Goal: Task Accomplishment & Management: Manage account settings

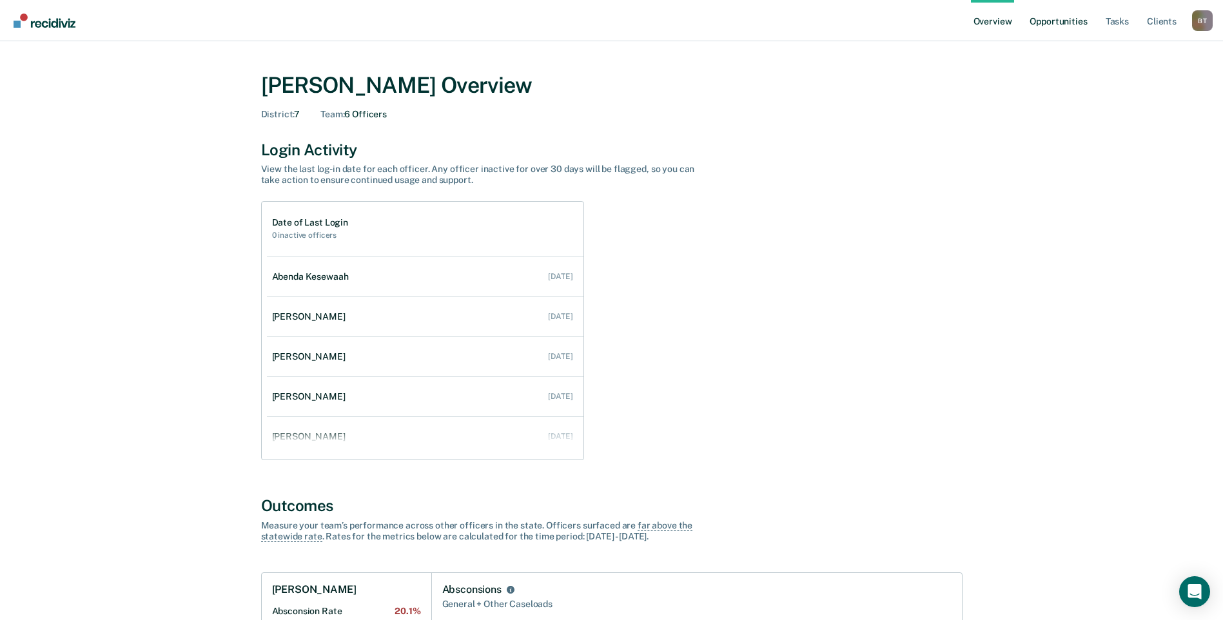
click at [1077, 24] on link "Opportunities" at bounding box center [1058, 20] width 63 height 41
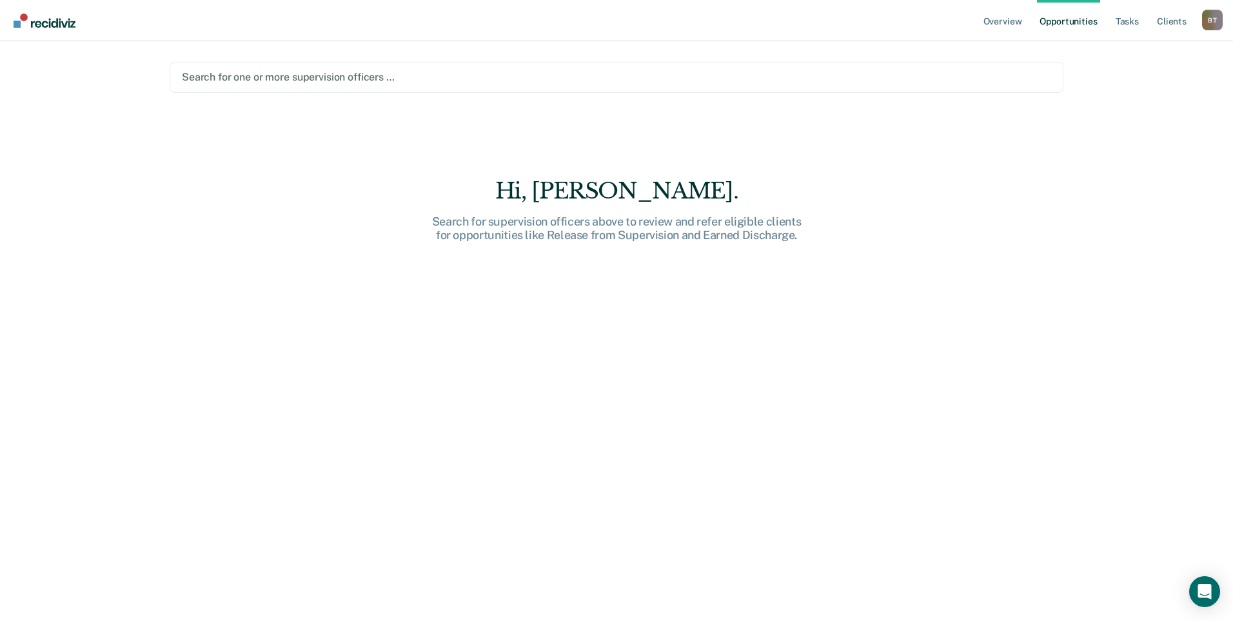
click at [629, 78] on div at bounding box center [616, 77] width 869 height 15
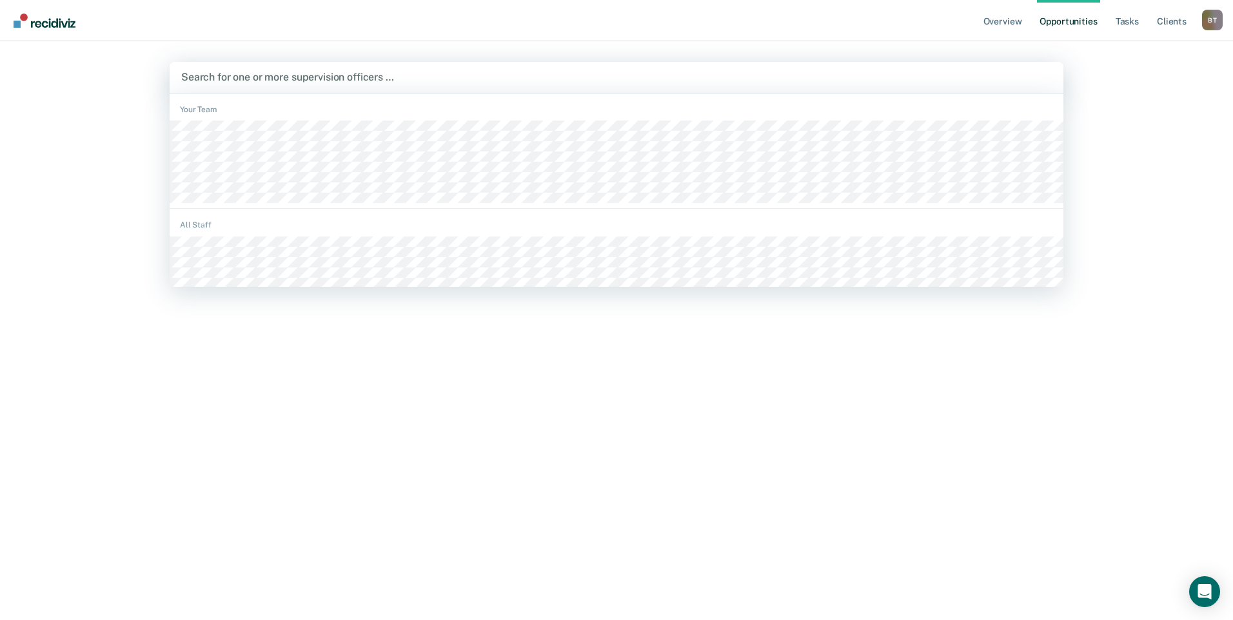
click at [582, 79] on div at bounding box center [616, 77] width 870 height 15
type input "t"
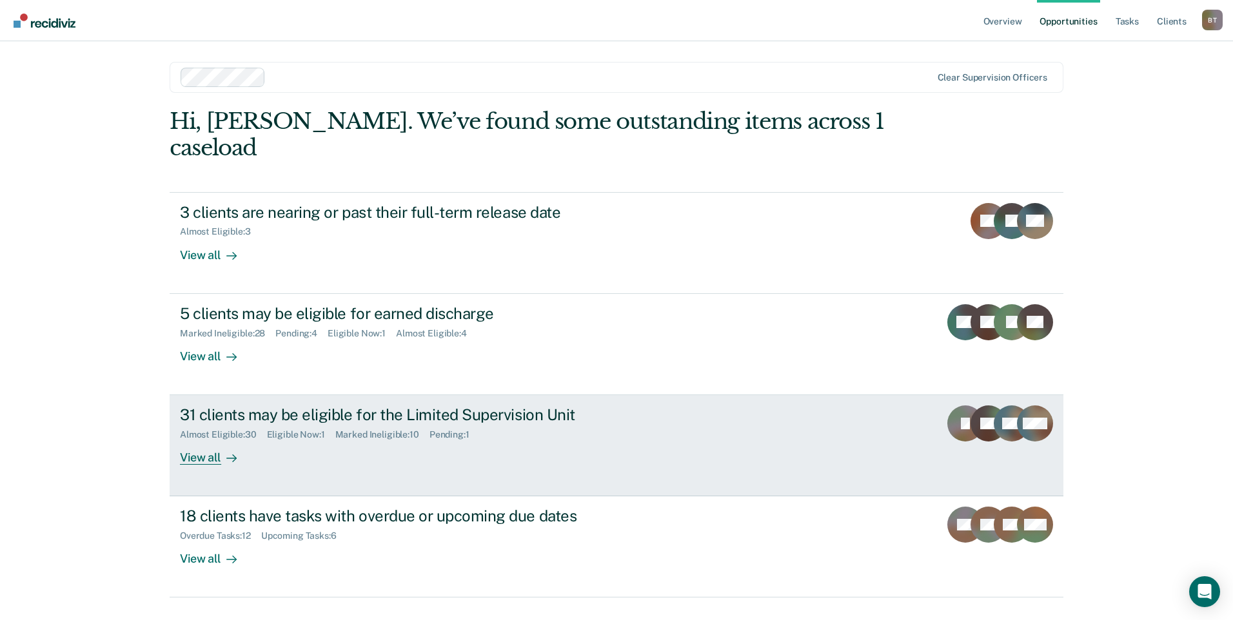
click at [211, 440] on div "View all" at bounding box center [216, 452] width 72 height 25
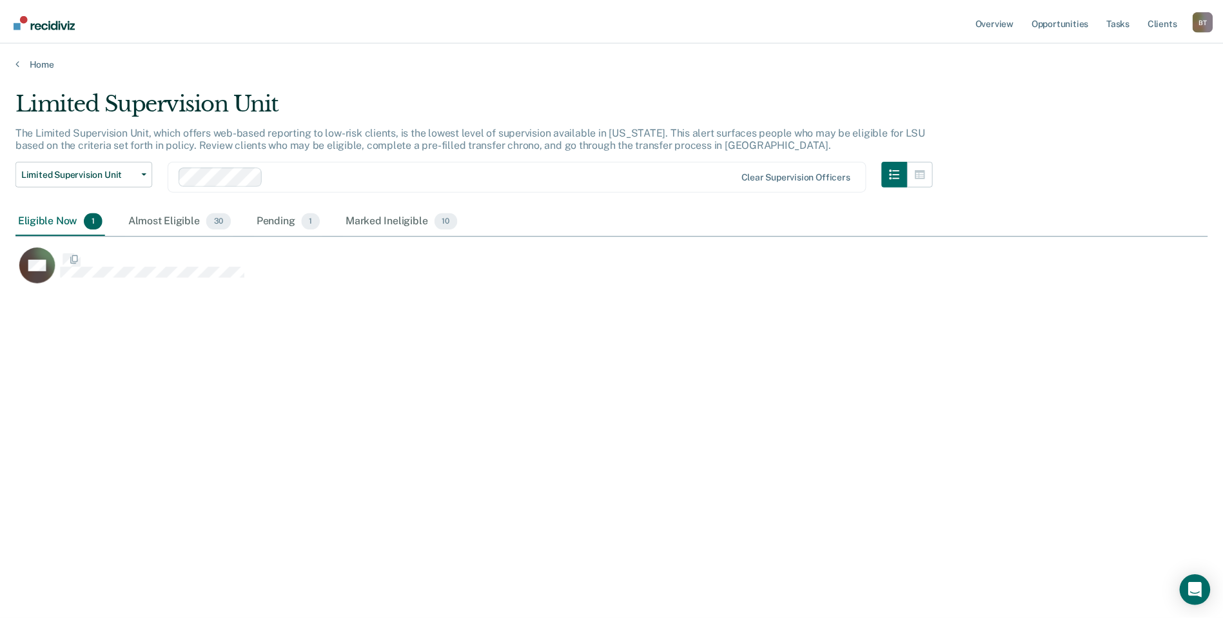
scroll to position [425, 1192]
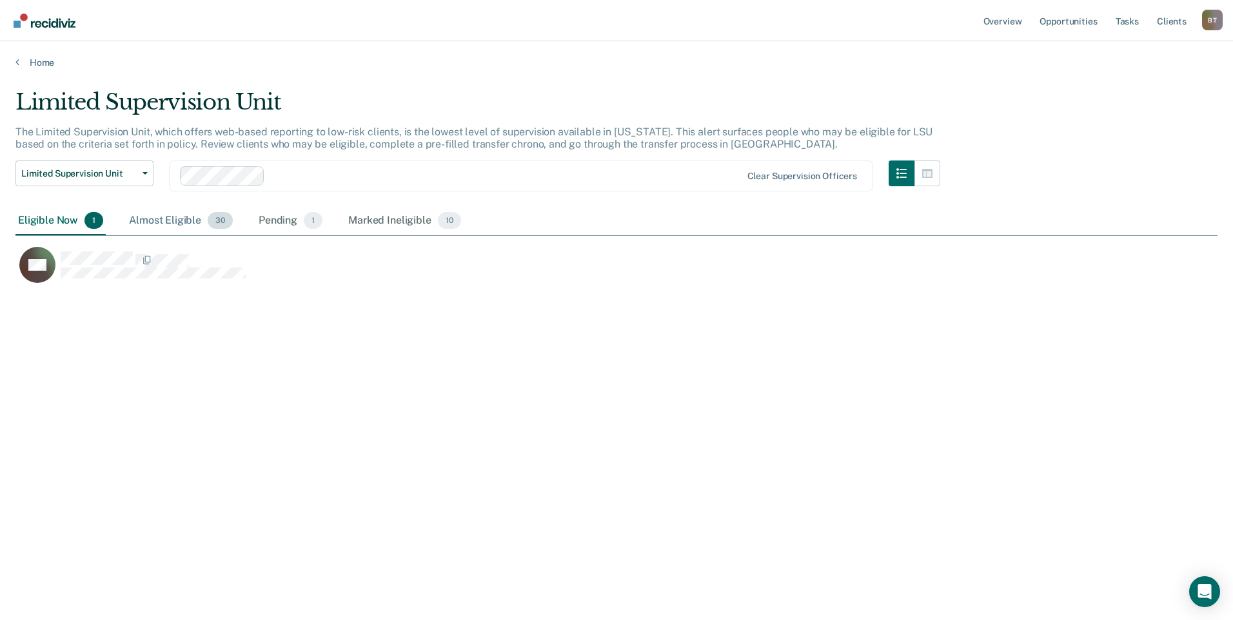
click at [173, 217] on div "Almost Eligible 30" at bounding box center [180, 221] width 109 height 28
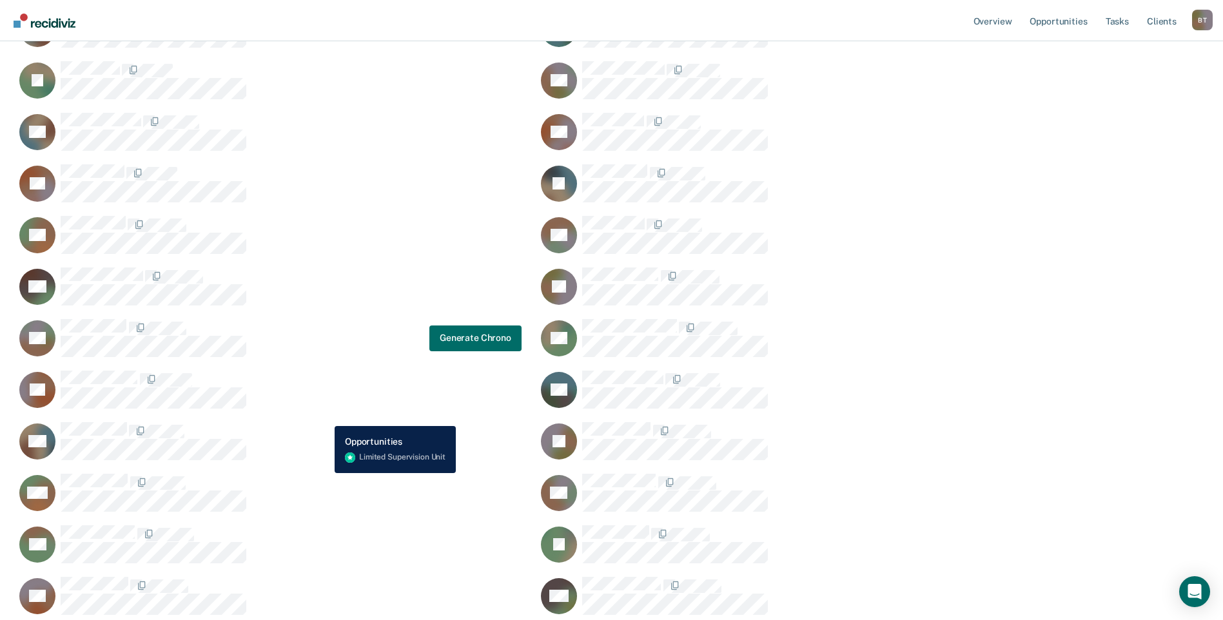
scroll to position [322, 0]
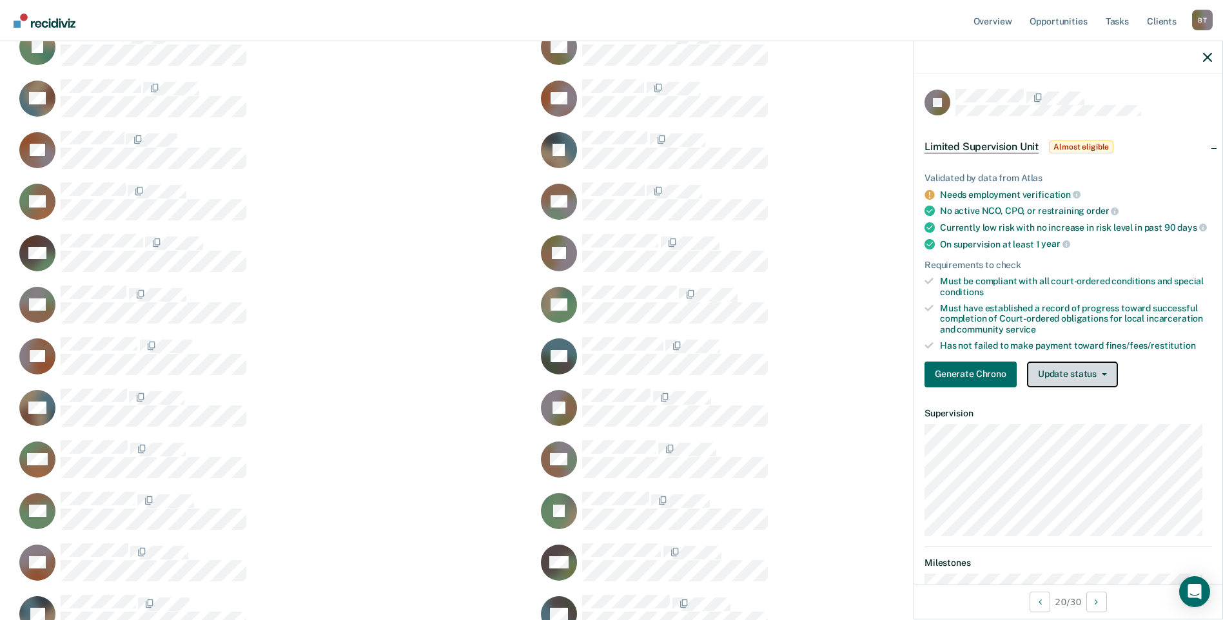
click at [1077, 384] on button "Update status" at bounding box center [1072, 375] width 91 height 26
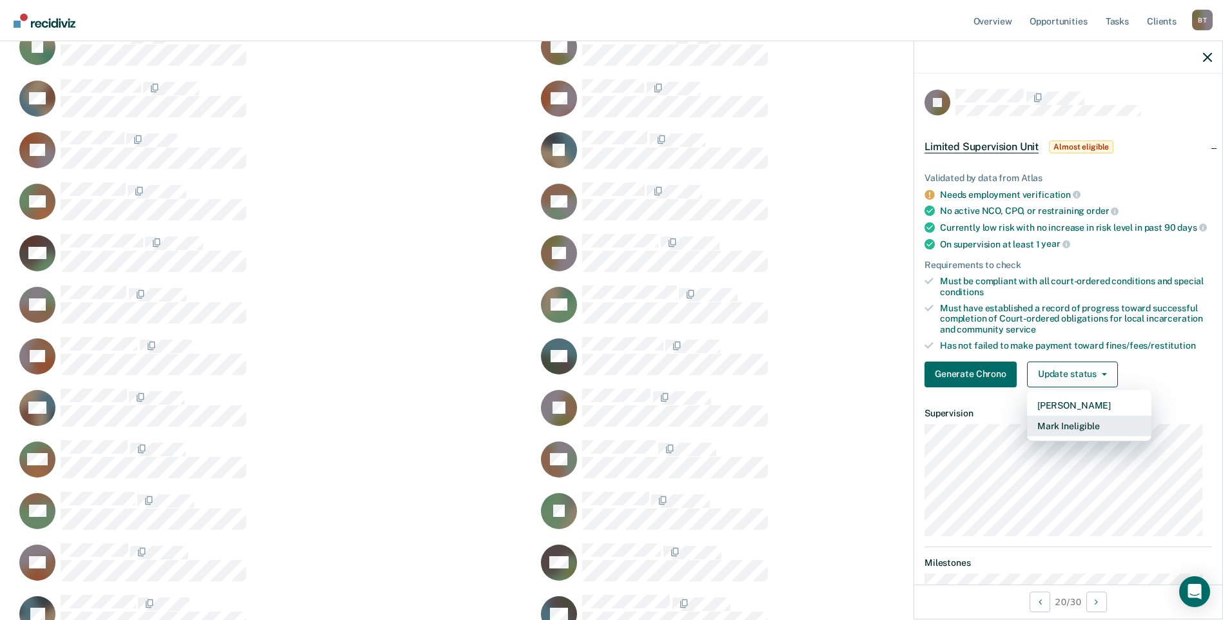
click at [1076, 431] on button "Mark Ineligible" at bounding box center [1089, 426] width 124 height 21
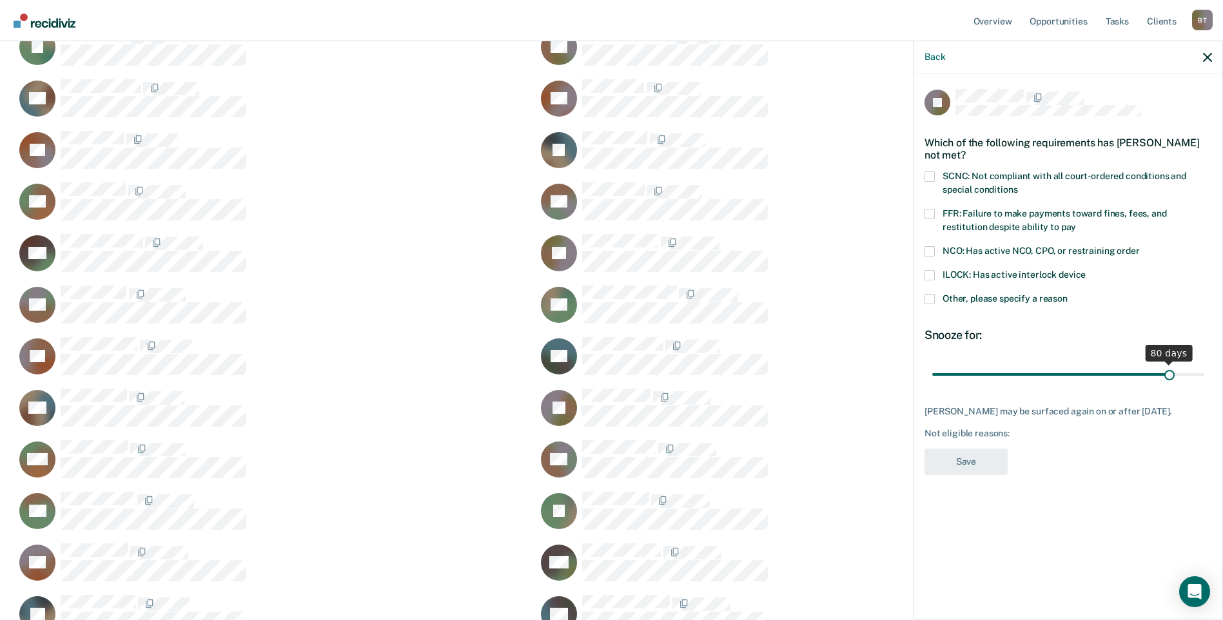
drag, startPoint x: 1021, startPoint y: 378, endPoint x: 1171, endPoint y: 380, distance: 150.2
type input "80"
click at [1171, 380] on input "range" at bounding box center [1068, 374] width 272 height 23
click at [932, 272] on span at bounding box center [929, 275] width 10 height 10
click at [1086, 270] on input "ILOCK: Has active interlock device" at bounding box center [1086, 270] width 0 height 0
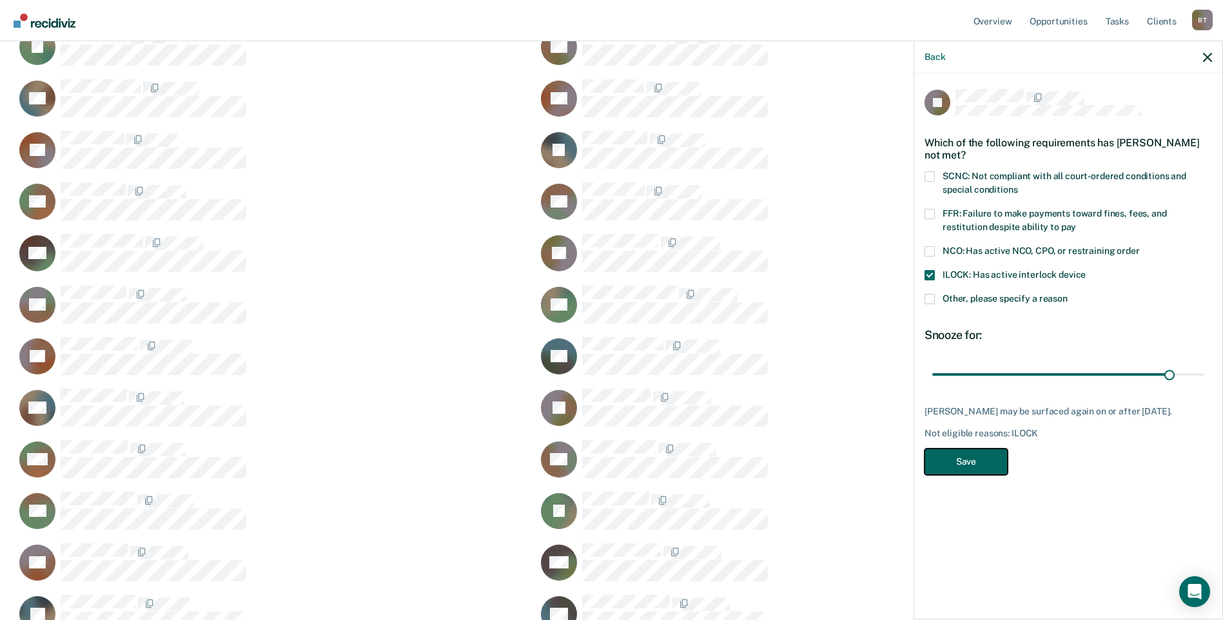
click at [971, 460] on button "Save" at bounding box center [965, 462] width 83 height 26
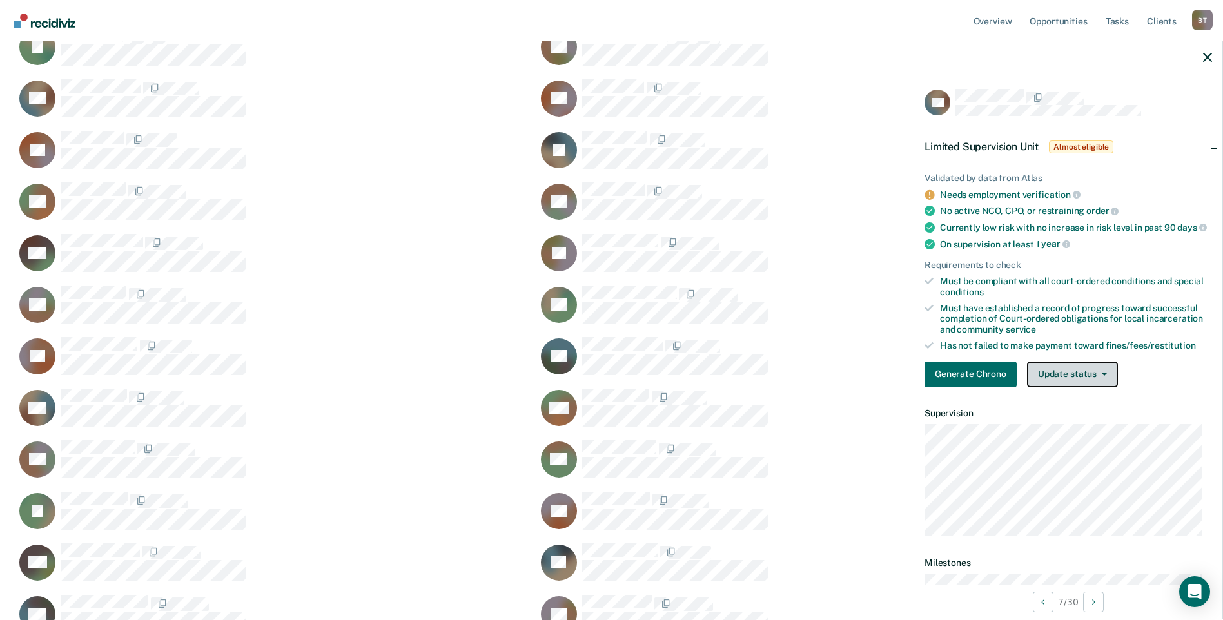
click at [1061, 386] on button "Update status" at bounding box center [1072, 375] width 91 height 26
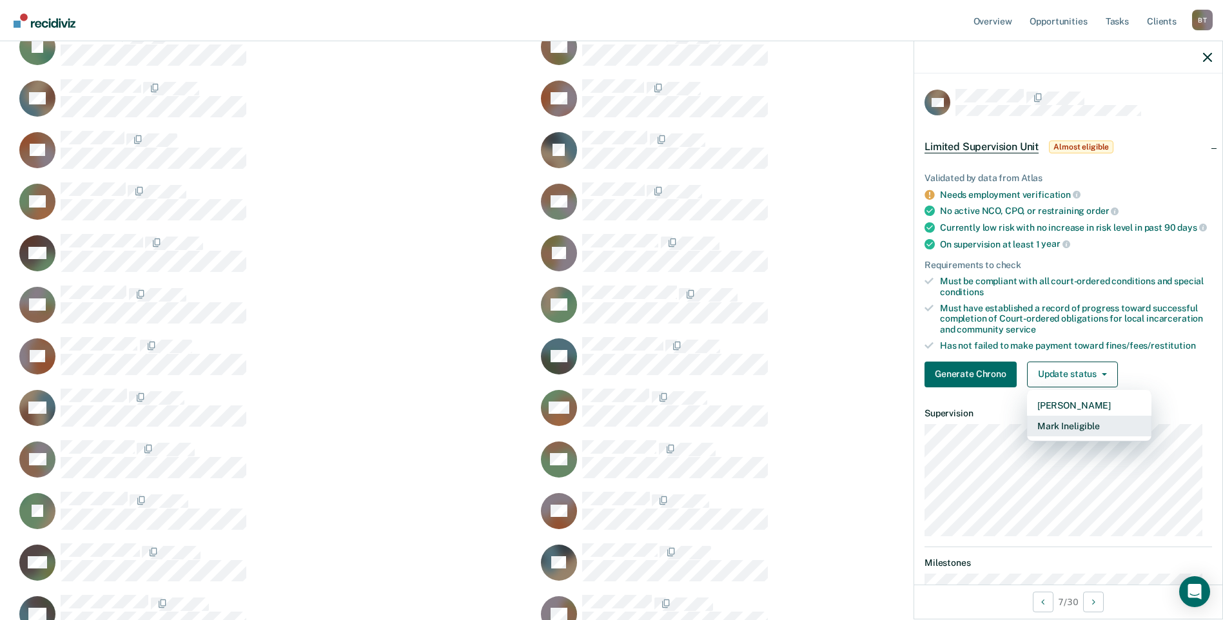
click at [1063, 432] on button "Mark Ineligible" at bounding box center [1089, 426] width 124 height 21
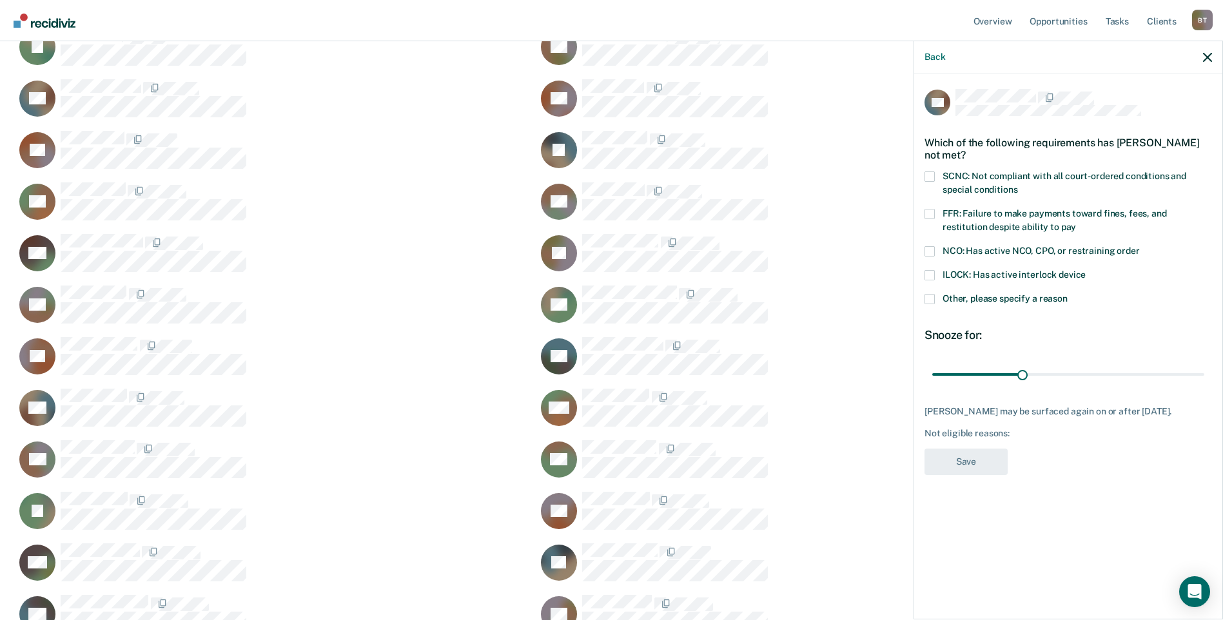
click at [930, 215] on span at bounding box center [929, 214] width 10 height 10
click at [1076, 222] on input "FFR: Failure to make payments toward fines, fees, and restitution despite abili…" at bounding box center [1076, 222] width 0 height 0
drag, startPoint x: 1021, startPoint y: 372, endPoint x: 1244, endPoint y: 379, distance: 222.5
type input "90"
click at [1204, 379] on input "range" at bounding box center [1068, 374] width 272 height 23
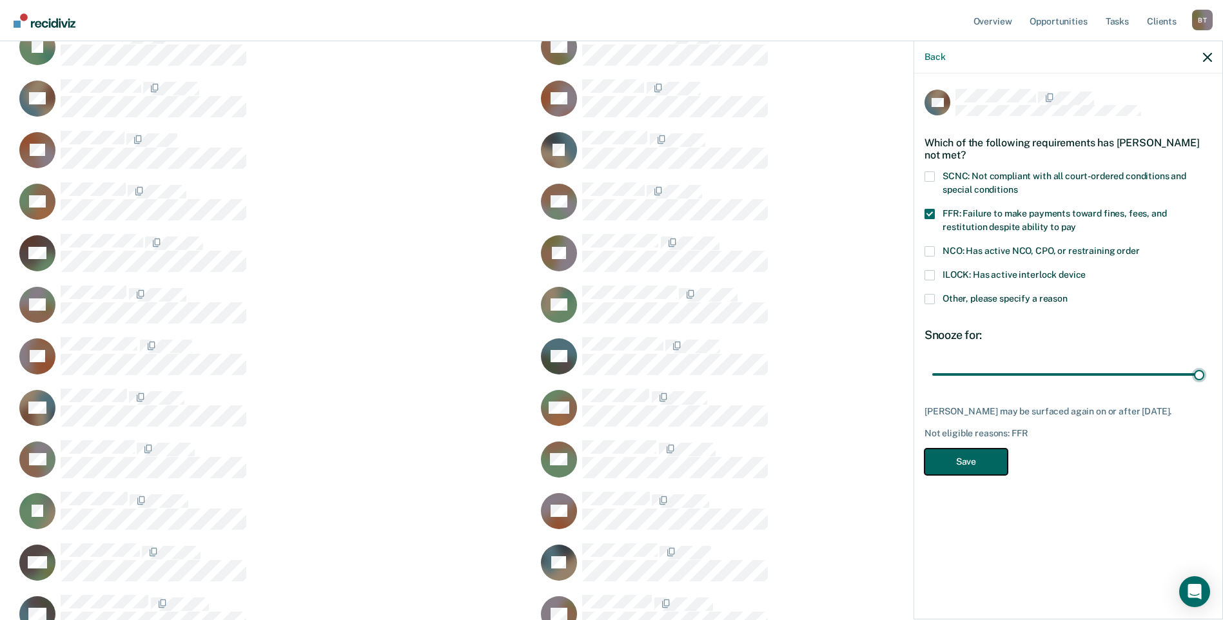
click at [961, 472] on button "Save" at bounding box center [965, 462] width 83 height 26
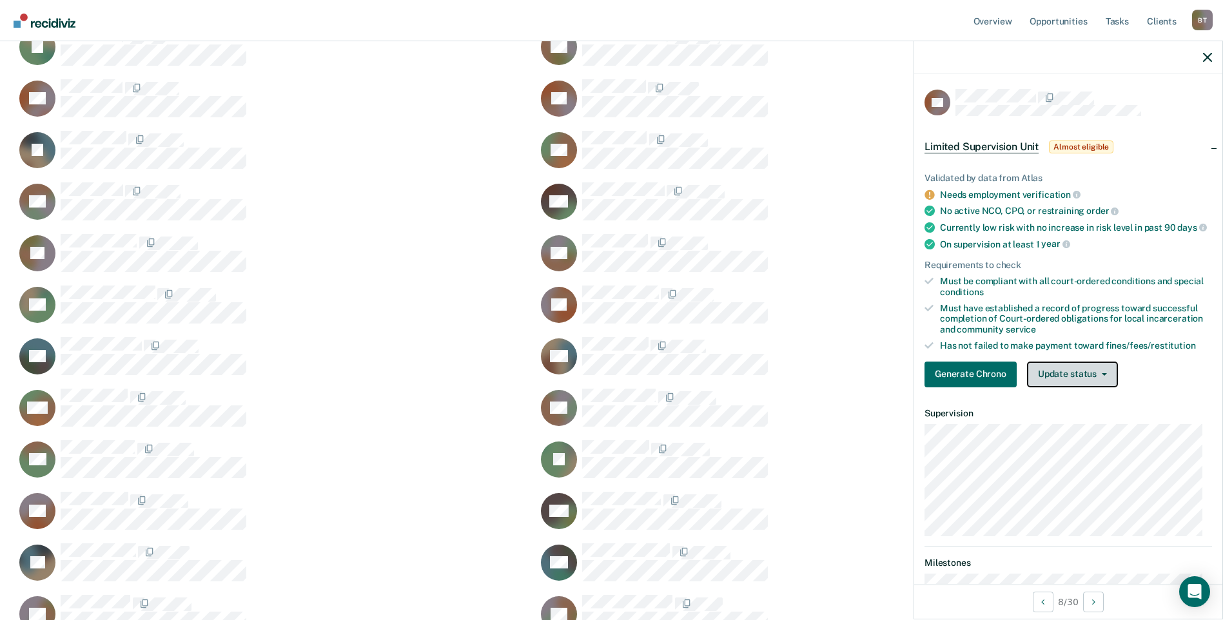
click at [1066, 384] on button "Update status" at bounding box center [1072, 375] width 91 height 26
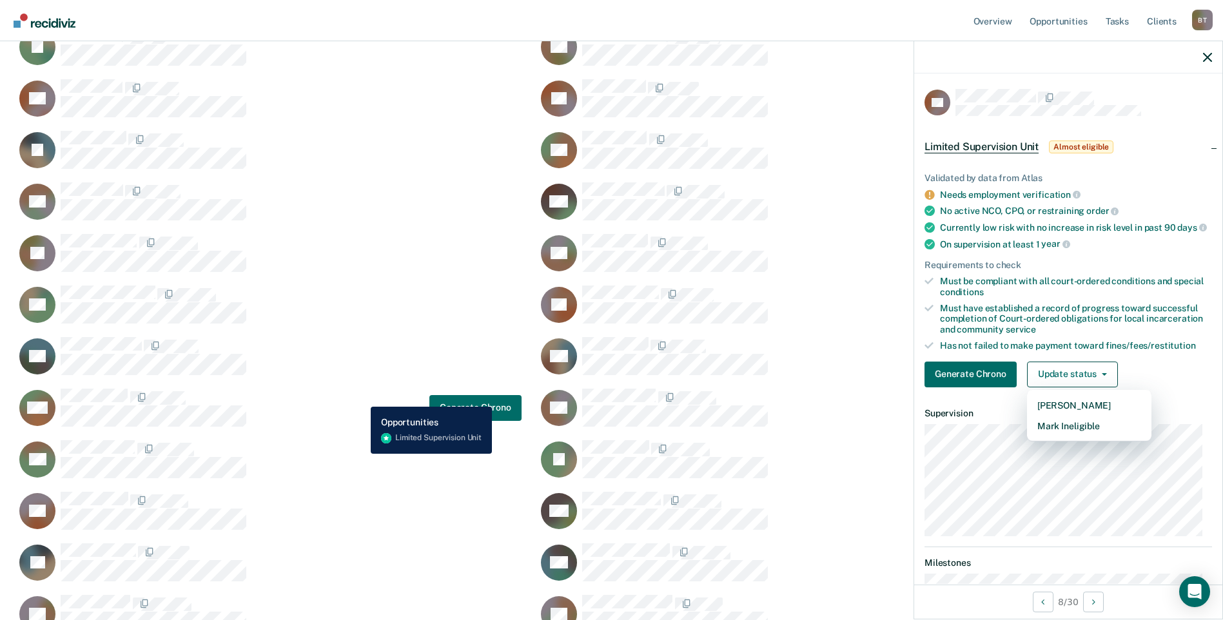
click at [361, 397] on div "VW Generate Chrono" at bounding box center [268, 407] width 506 height 39
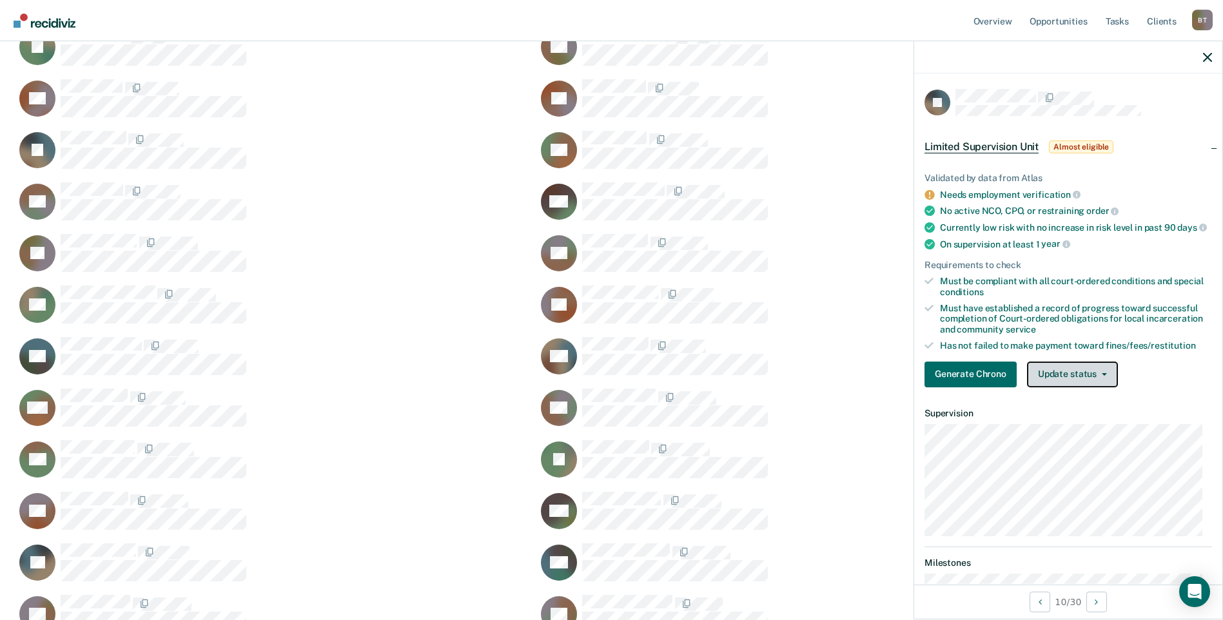
click at [1069, 386] on button "Update status" at bounding box center [1072, 375] width 91 height 26
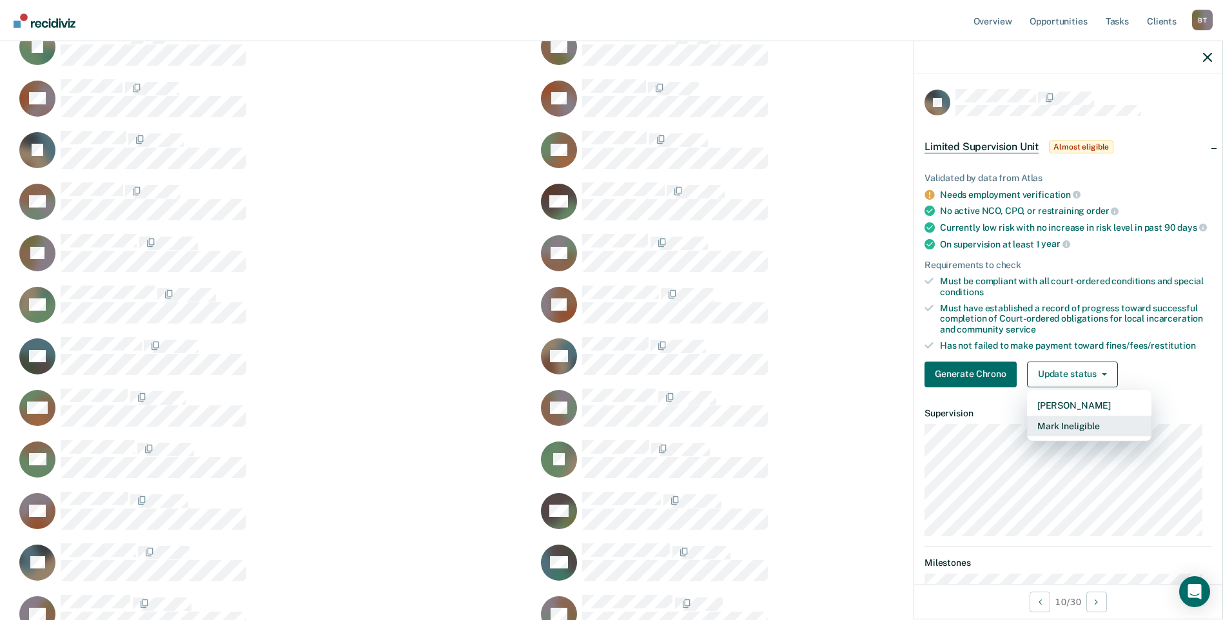
click at [1069, 433] on button "Mark Ineligible" at bounding box center [1089, 426] width 124 height 21
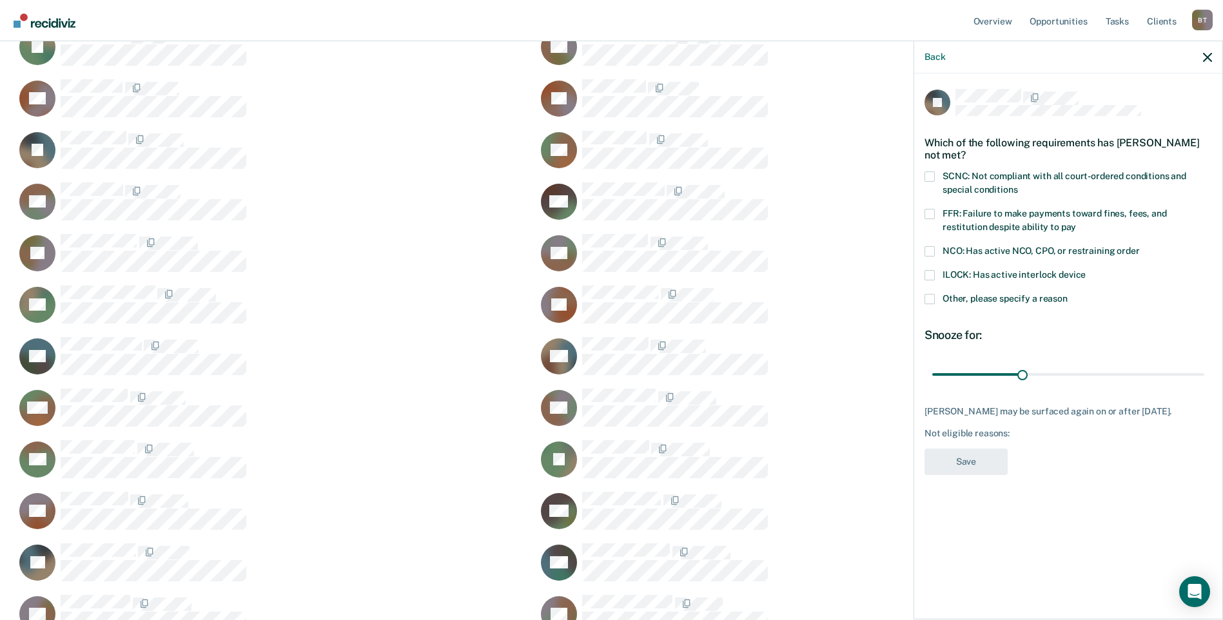
click at [930, 176] on span at bounding box center [929, 176] width 10 height 10
click at [1017, 185] on input "SCNC: Not compliant with all court-ordered conditions and special conditions" at bounding box center [1017, 185] width 0 height 0
drag, startPoint x: 1022, startPoint y: 375, endPoint x: 1110, endPoint y: 371, distance: 87.8
type input "60"
click at [1110, 371] on input "range" at bounding box center [1068, 374] width 272 height 23
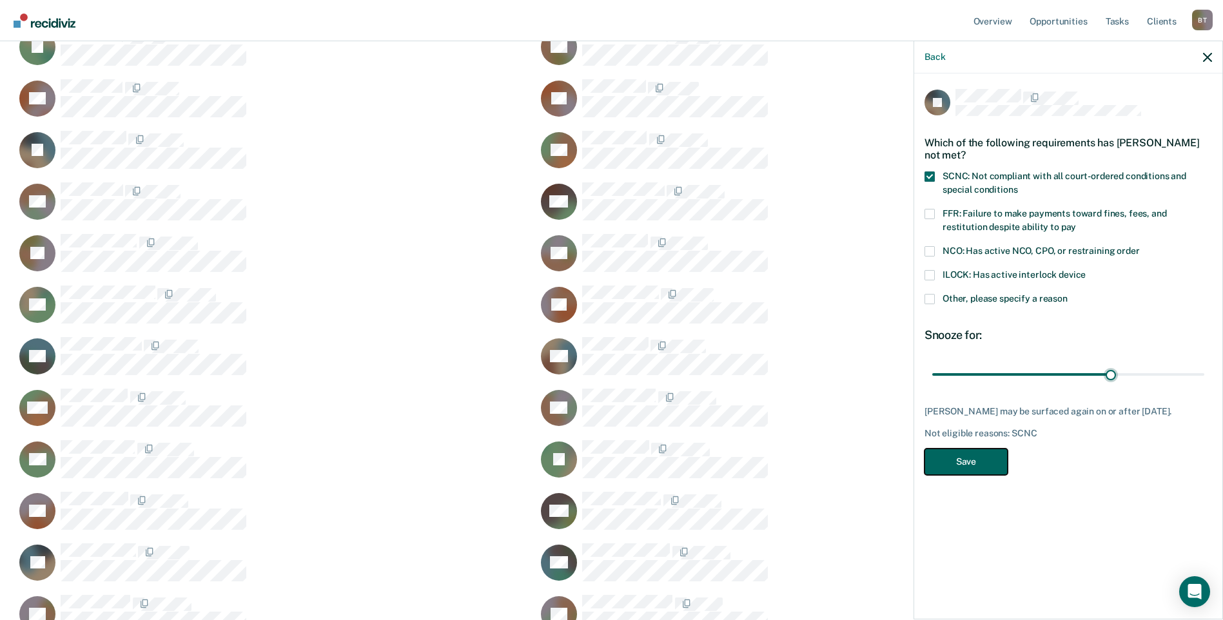
click at [996, 455] on button "Save" at bounding box center [965, 462] width 83 height 26
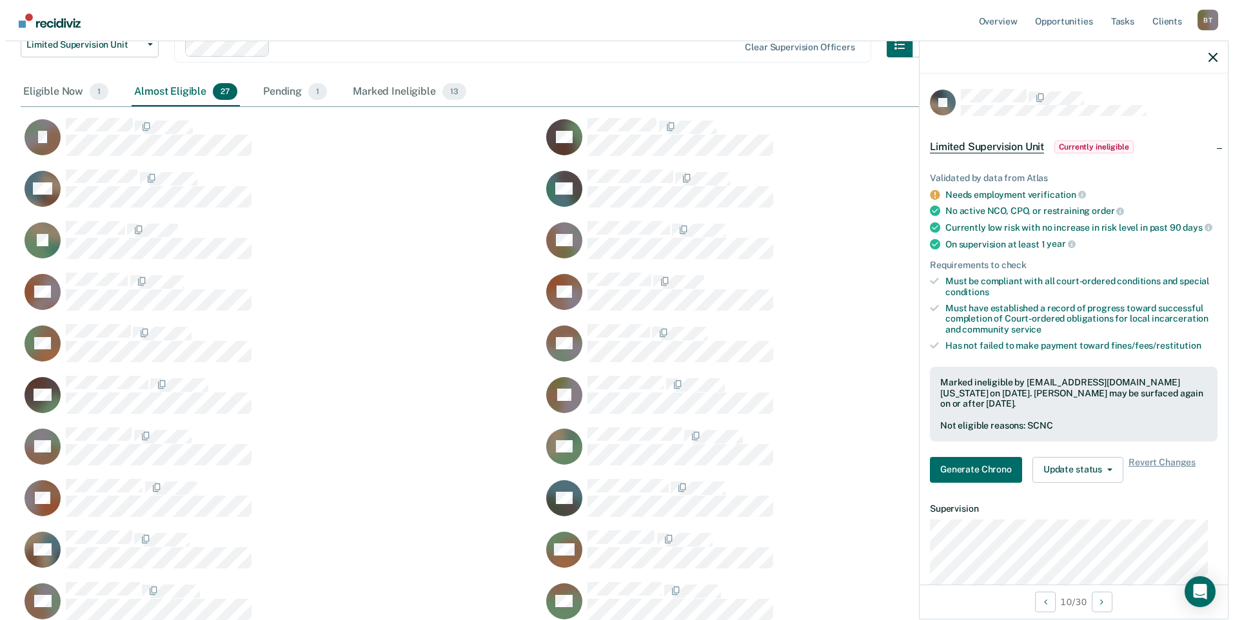
scroll to position [0, 0]
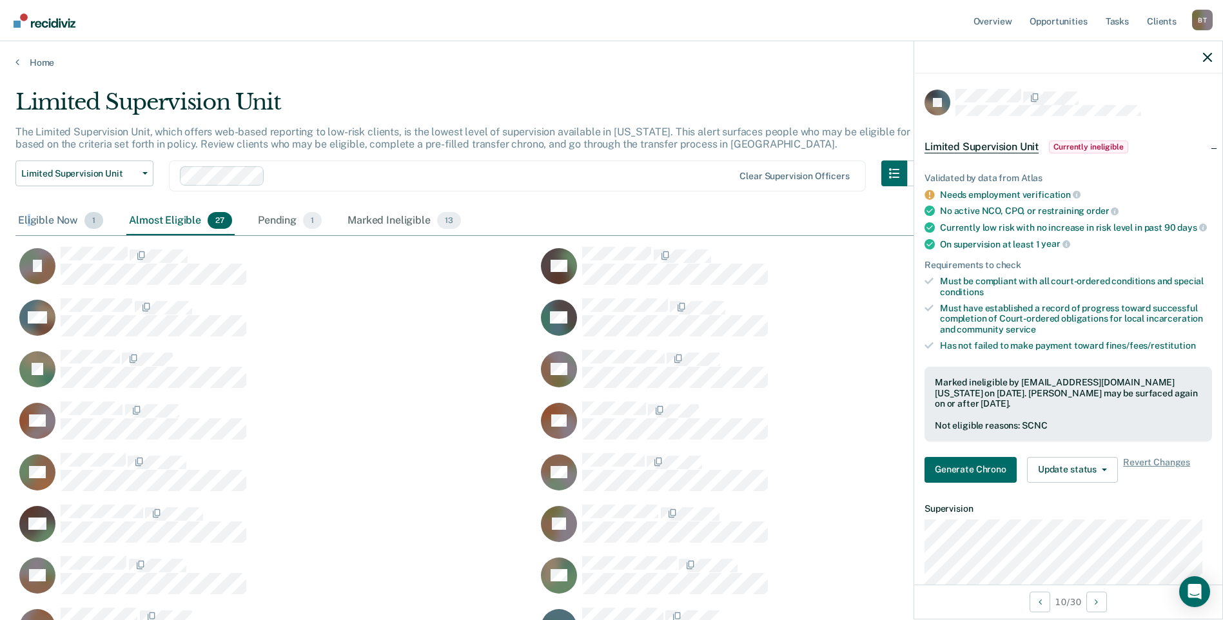
click at [29, 217] on div "Eligible Now 1" at bounding box center [60, 221] width 90 height 28
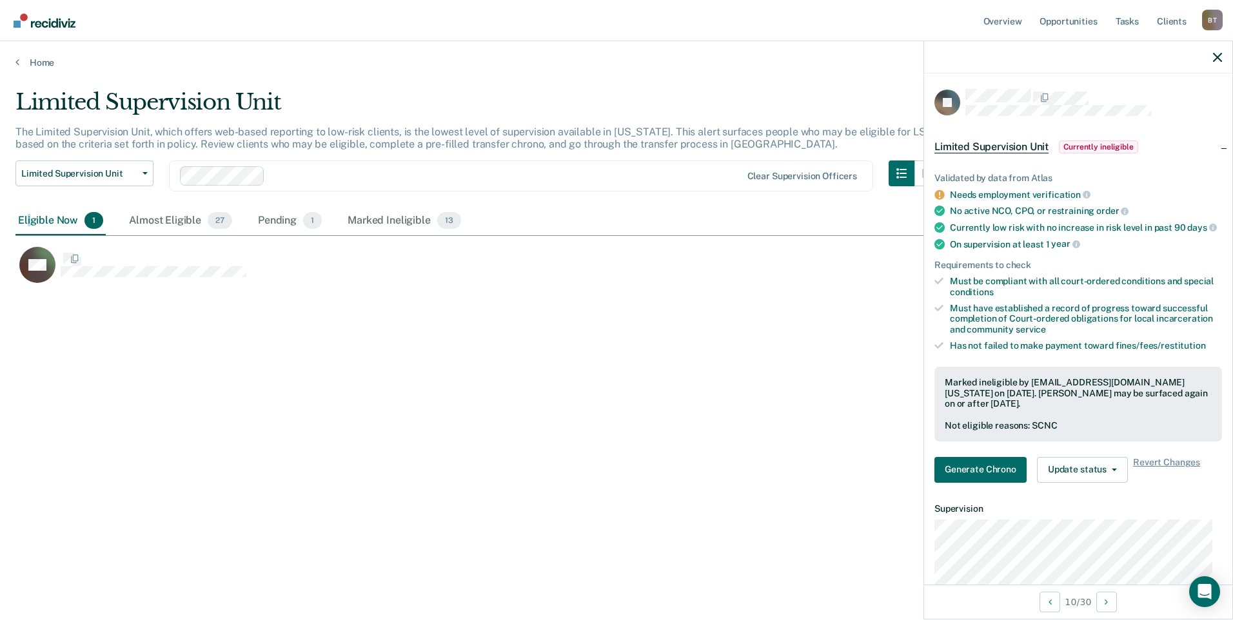
scroll to position [10, 10]
click at [144, 174] on icon "button" at bounding box center [144, 173] width 5 height 3
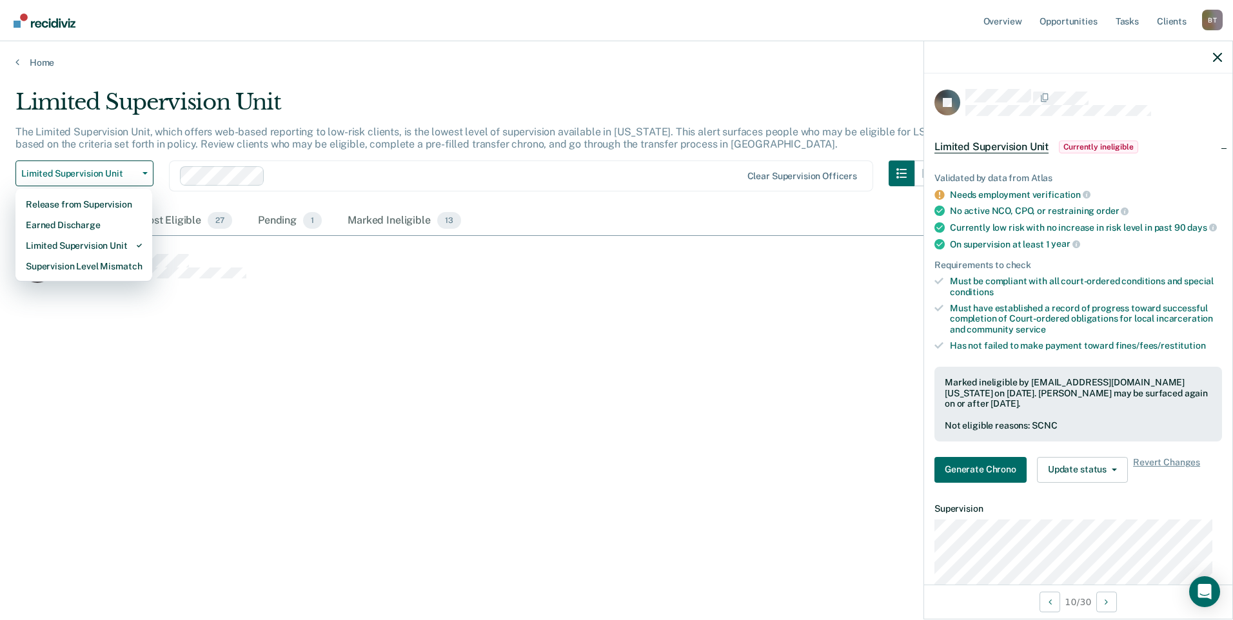
click at [162, 335] on div "Limited Supervision Unit The Limited Supervision Unit, which offers web-based r…" at bounding box center [616, 306] width 1202 height 435
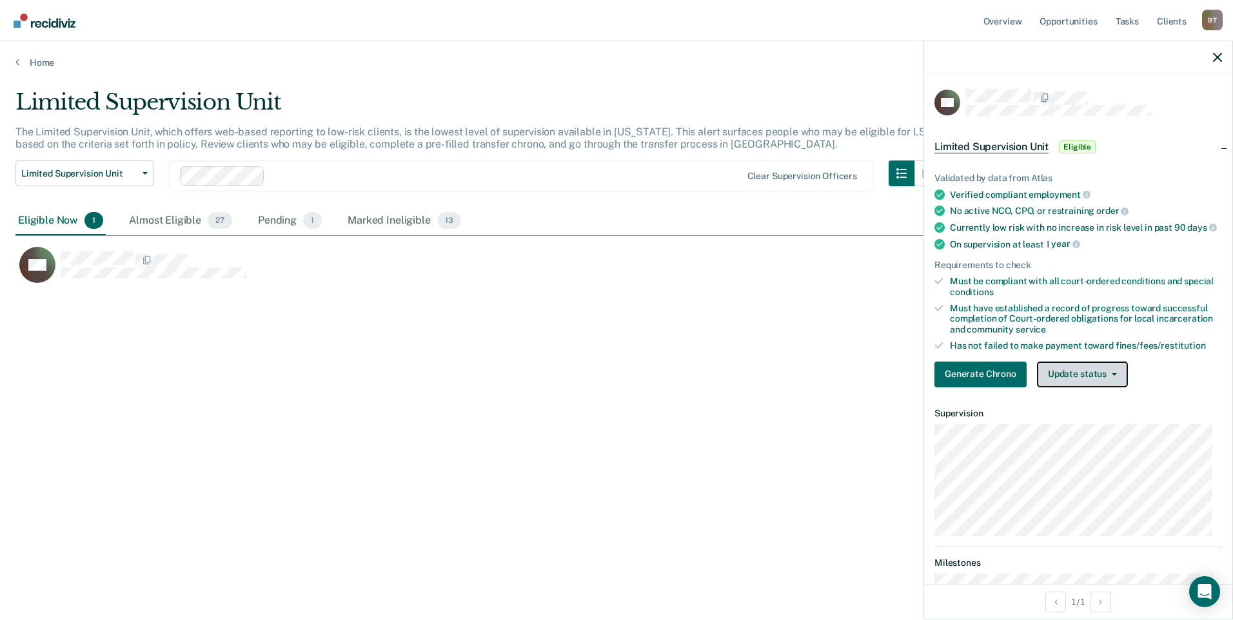
drag, startPoint x: 1059, startPoint y: 382, endPoint x: 1061, endPoint y: 390, distance: 8.8
click at [1059, 382] on button "Update status" at bounding box center [1082, 375] width 91 height 26
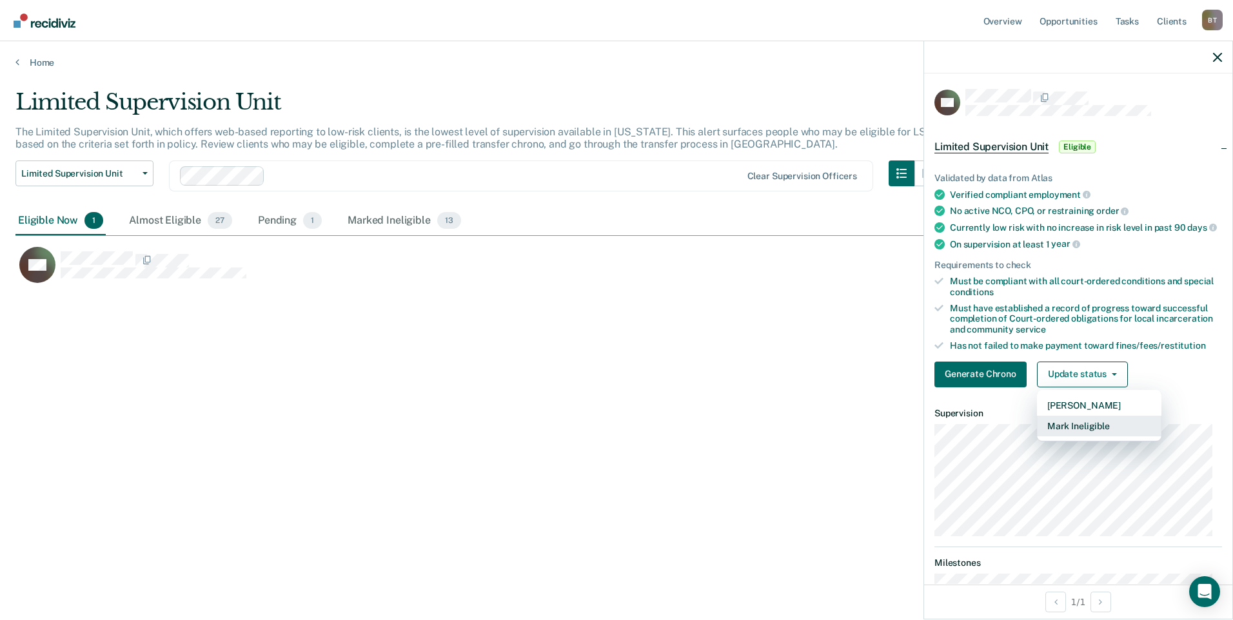
click at [1066, 430] on button "Mark Ineligible" at bounding box center [1099, 426] width 124 height 21
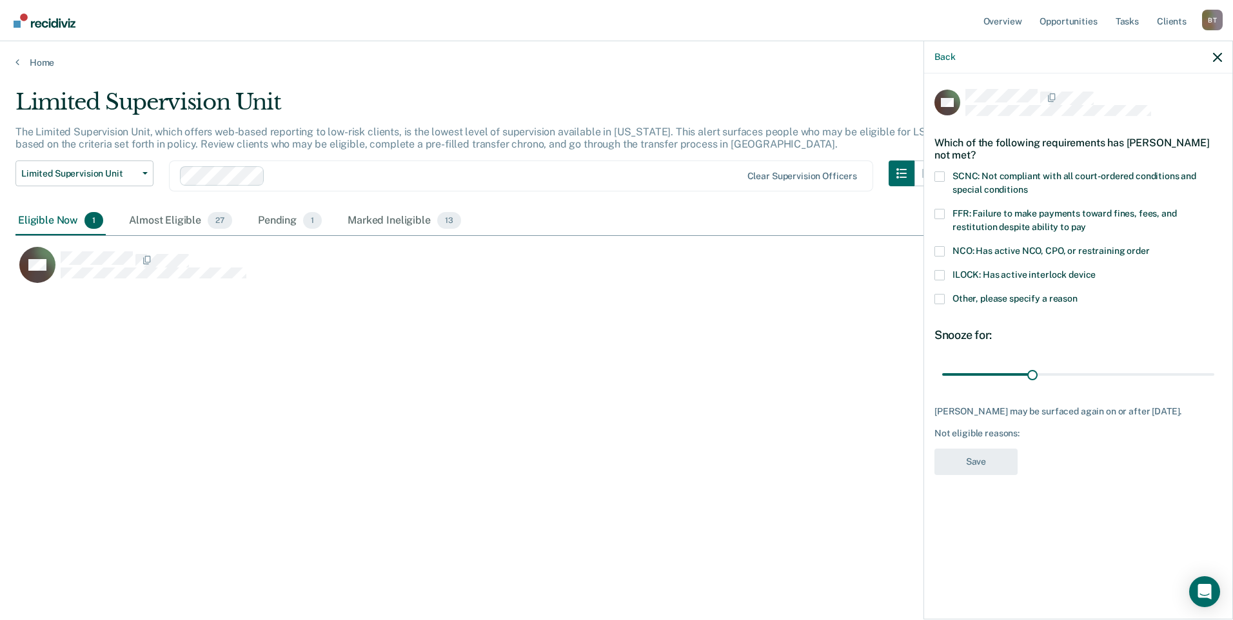
click at [939, 295] on span at bounding box center [939, 299] width 10 height 10
click at [1077, 294] on input "Other, please specify a reason" at bounding box center [1077, 294] width 0 height 0
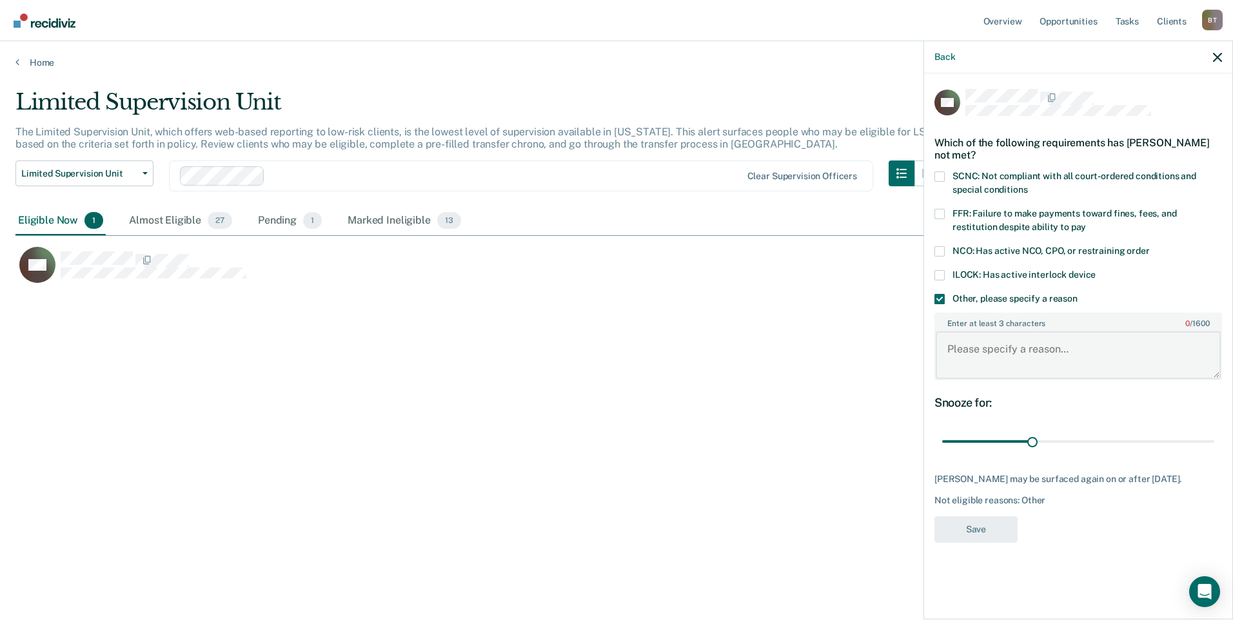
click at [965, 352] on textarea "Enter at least 3 characters 0 / 1600" at bounding box center [1077, 355] width 285 height 48
type textarea "needs updated LSI"
click at [987, 535] on button "Save" at bounding box center [975, 529] width 83 height 26
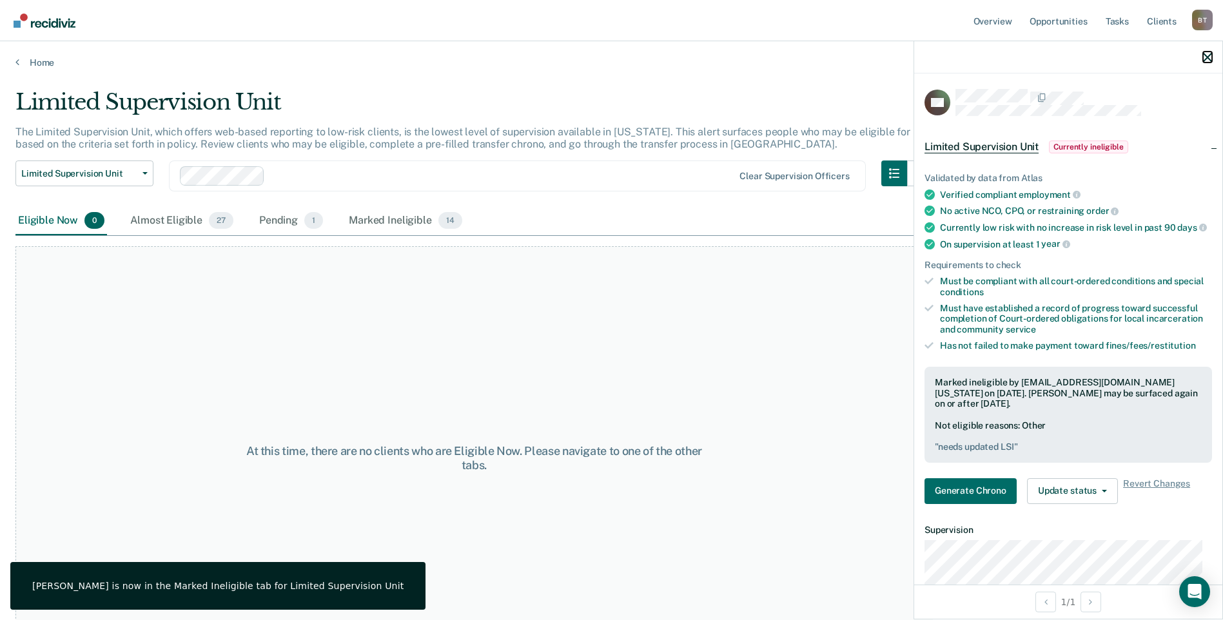
click at [1206, 59] on icon "button" at bounding box center [1207, 57] width 9 height 9
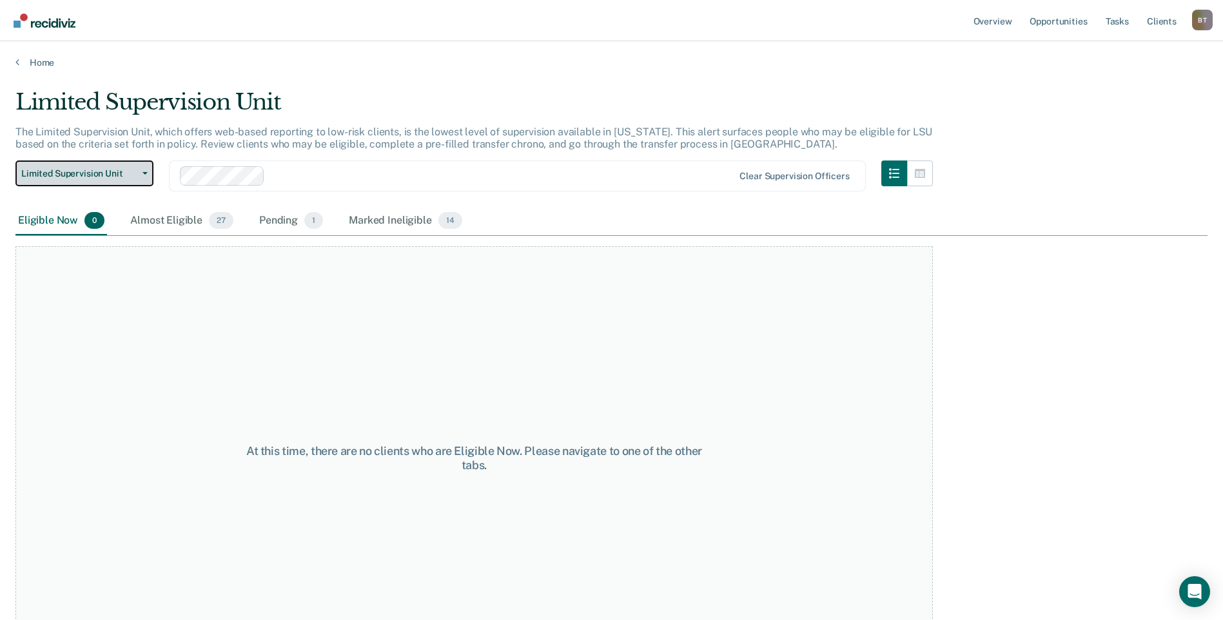
click at [147, 172] on icon "button" at bounding box center [144, 173] width 5 height 3
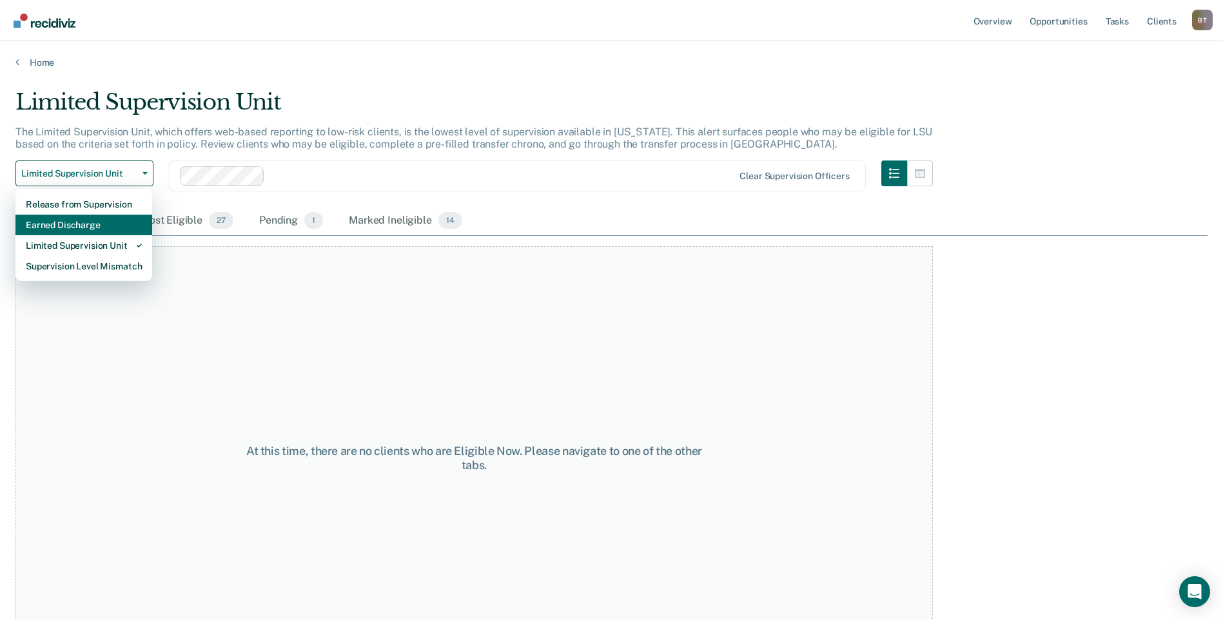
click at [101, 224] on div "Earned Discharge" at bounding box center [84, 225] width 116 height 21
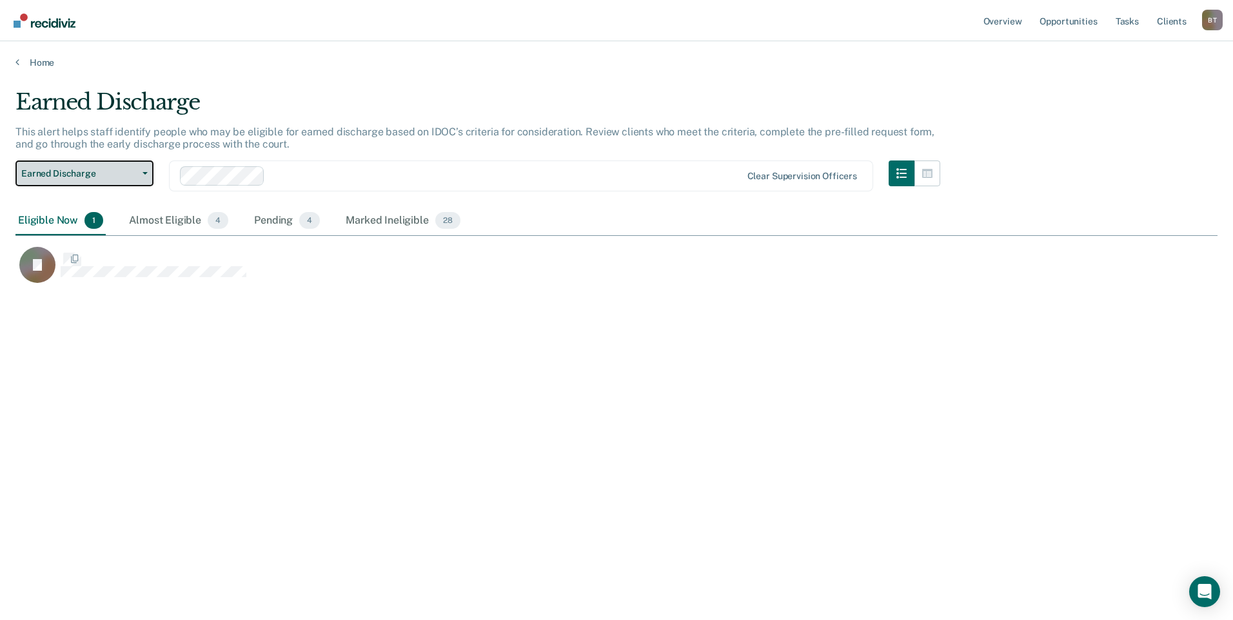
scroll to position [425, 1192]
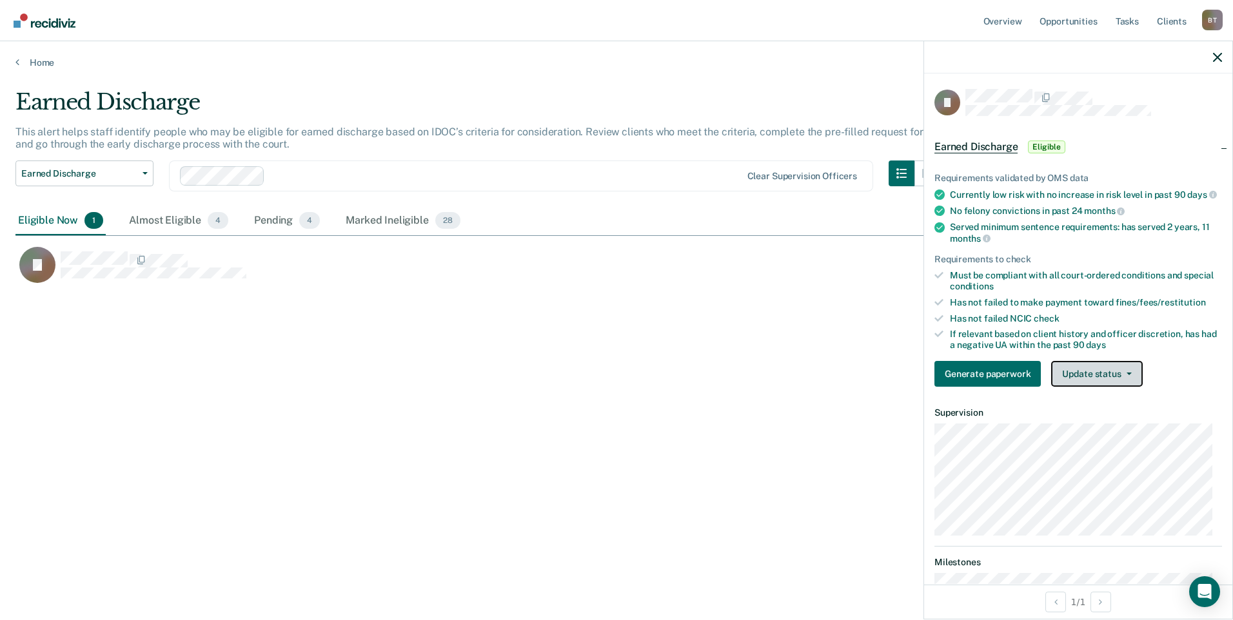
click at [1103, 386] on button "Update status" at bounding box center [1096, 374] width 91 height 26
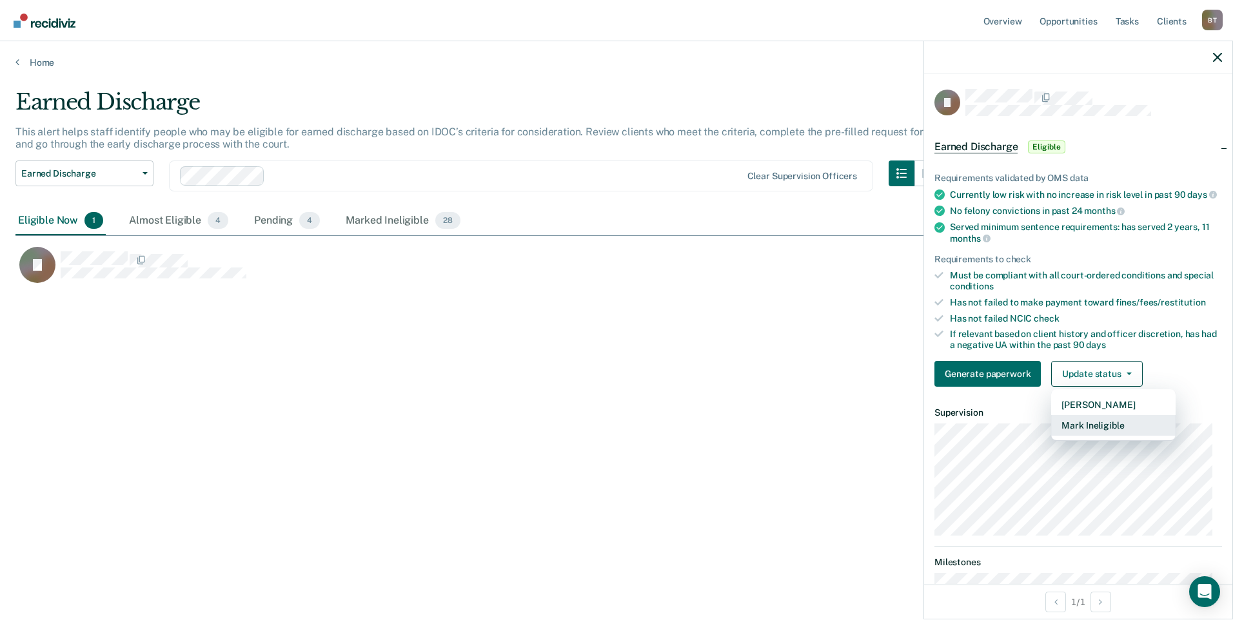
click at [1088, 431] on button "Mark Ineligible" at bounding box center [1113, 425] width 124 height 21
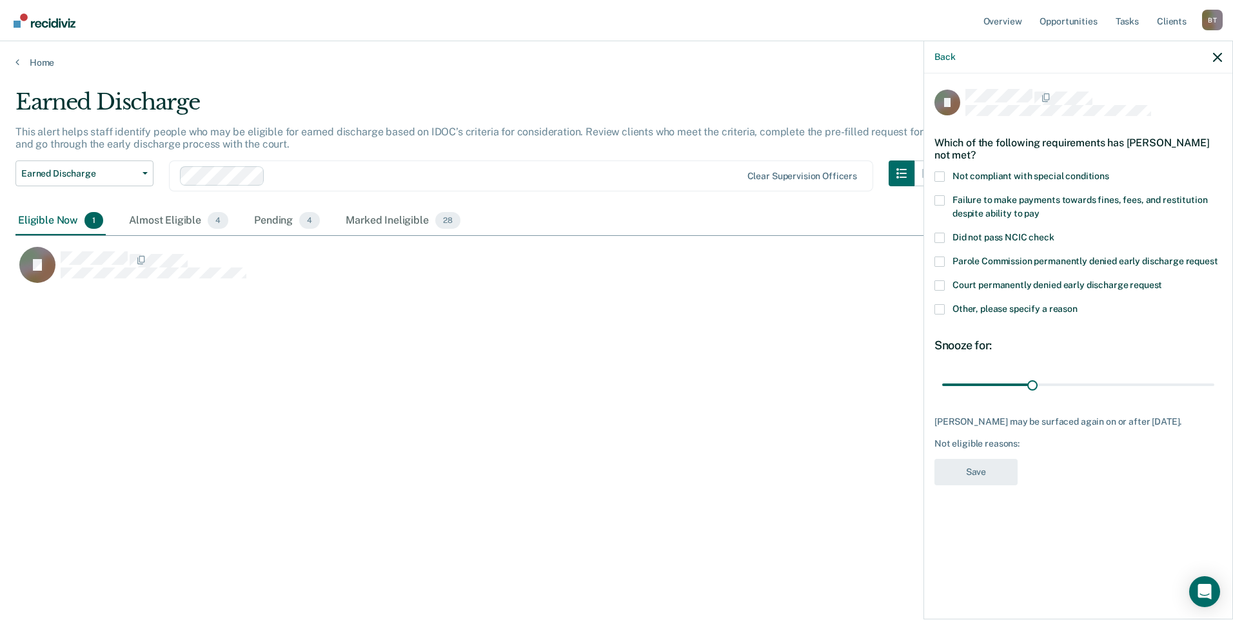
click at [934, 306] on span at bounding box center [939, 309] width 10 height 10
click at [1077, 304] on input "Other, please specify a reason" at bounding box center [1077, 304] width 0 height 0
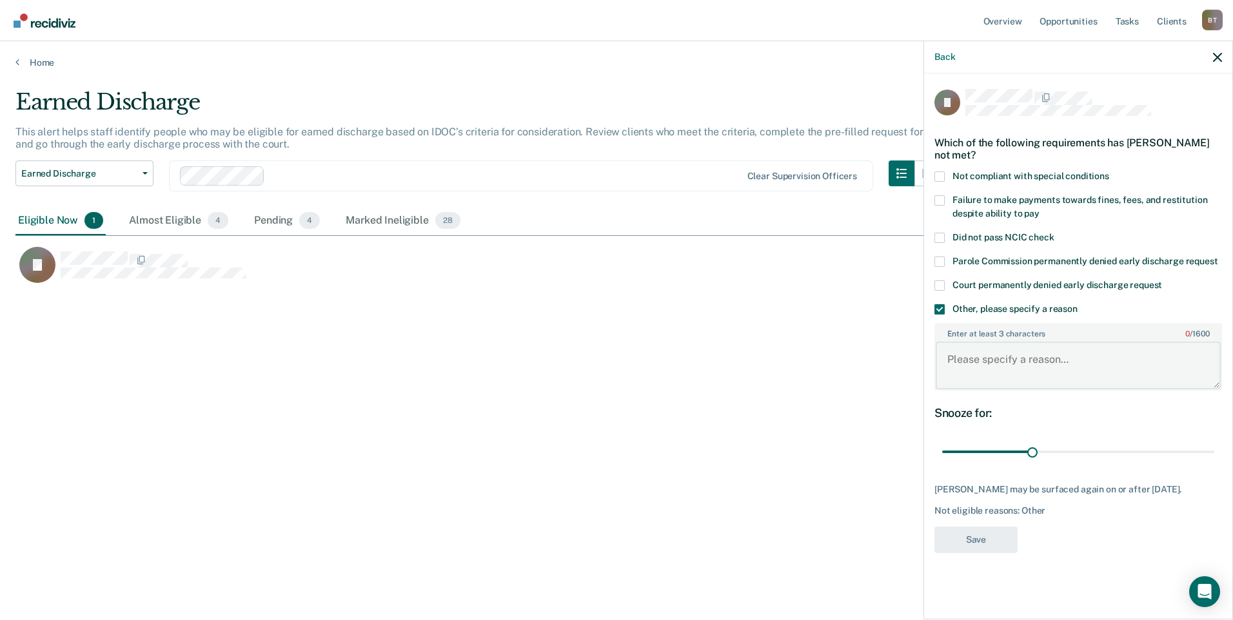
click at [970, 356] on textarea "Enter at least 3 characters 0 / 1600" at bounding box center [1077, 366] width 285 height 48
type textarea "needs to check in"
click at [999, 546] on button "Save" at bounding box center [975, 540] width 83 height 26
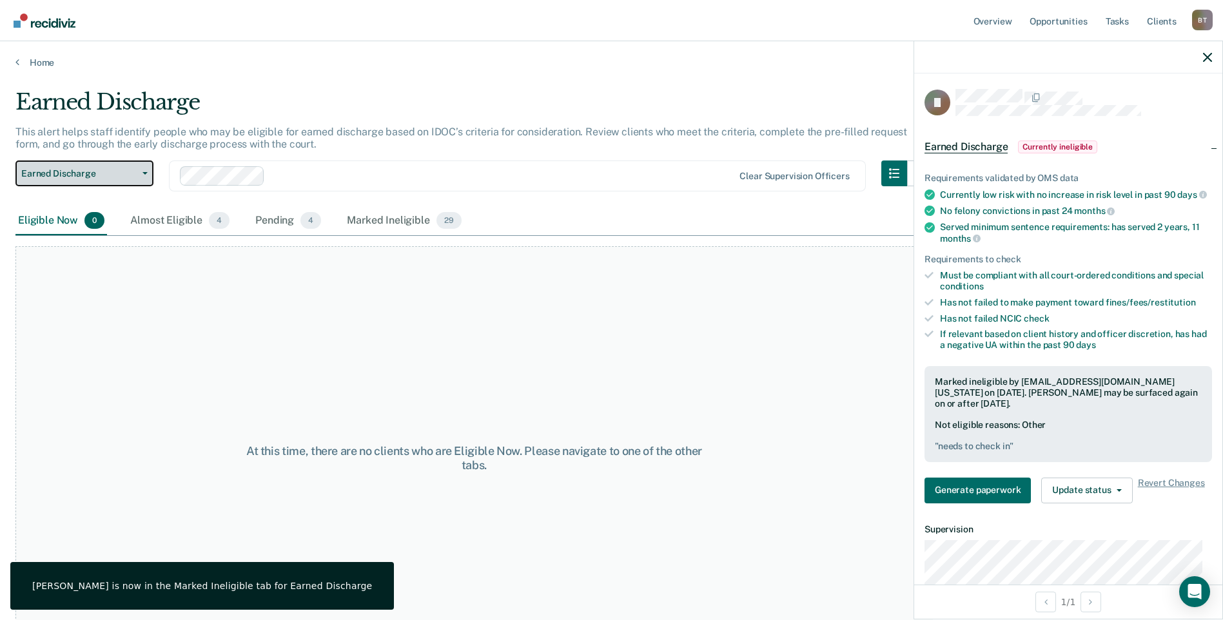
click at [146, 174] on icon "button" at bounding box center [144, 173] width 5 height 3
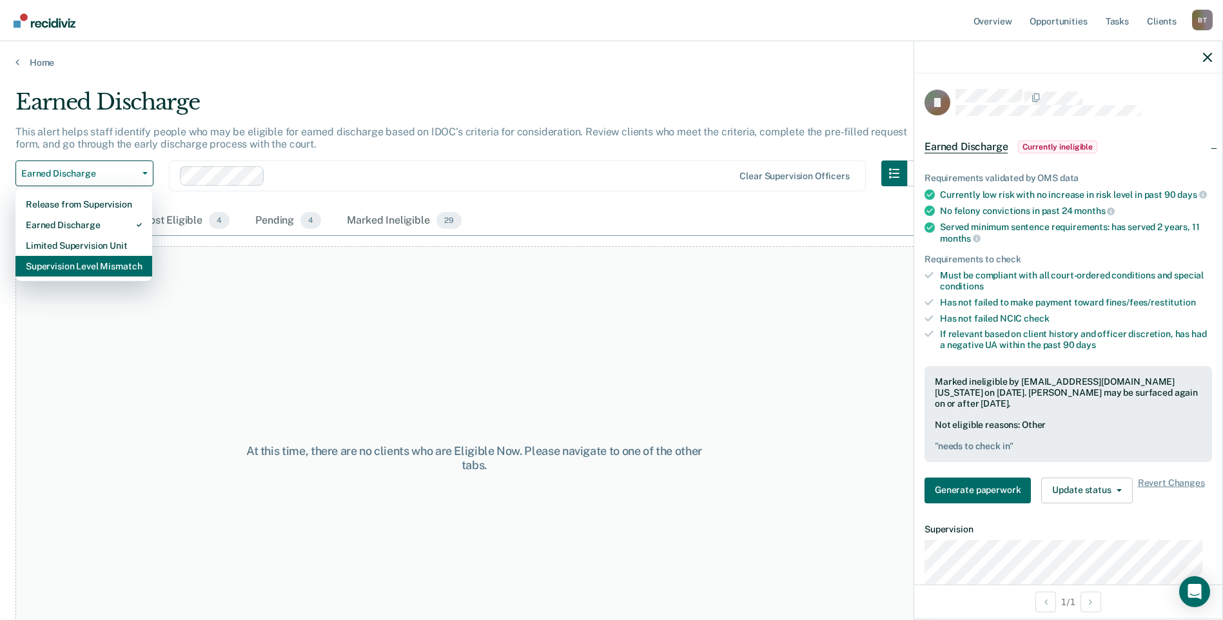
click at [112, 269] on div "Supervision Level Mismatch" at bounding box center [84, 266] width 116 height 21
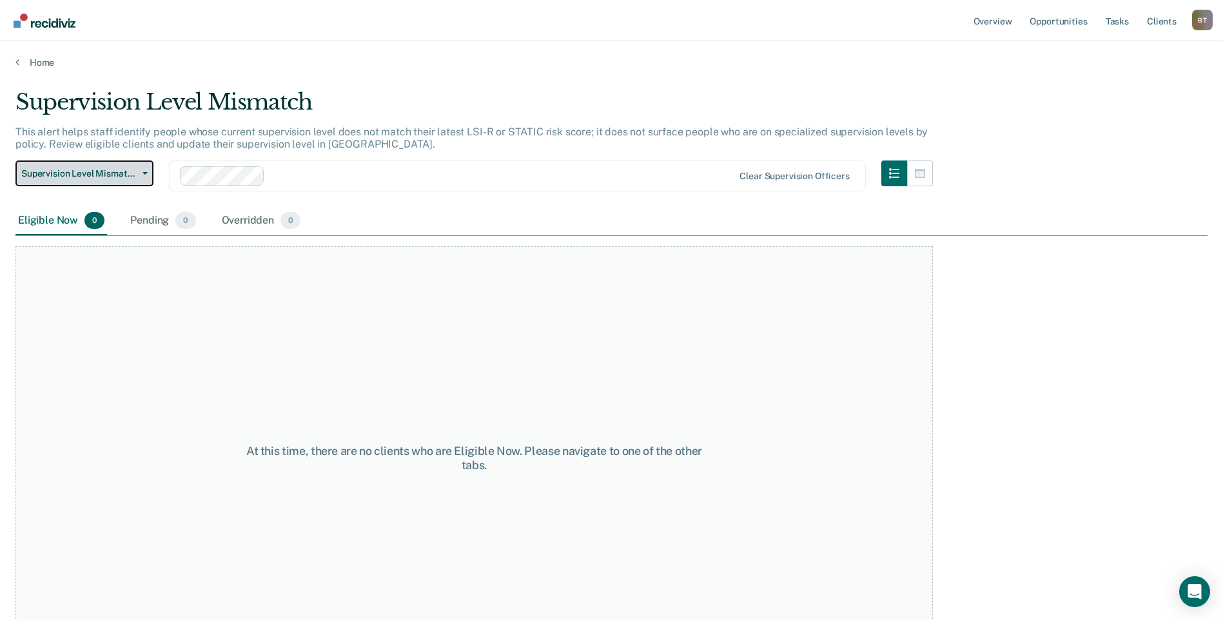
click at [148, 170] on button "Supervision Level Mismatch" at bounding box center [84, 174] width 138 height 26
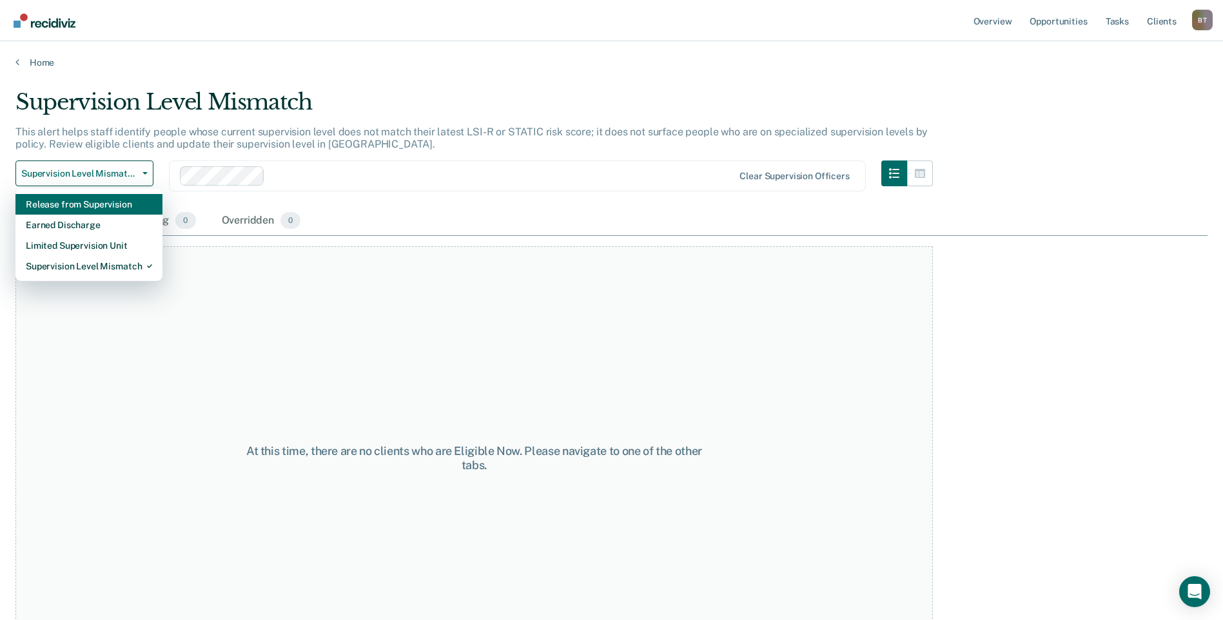
click at [103, 207] on div "Release from Supervision" at bounding box center [89, 204] width 126 height 21
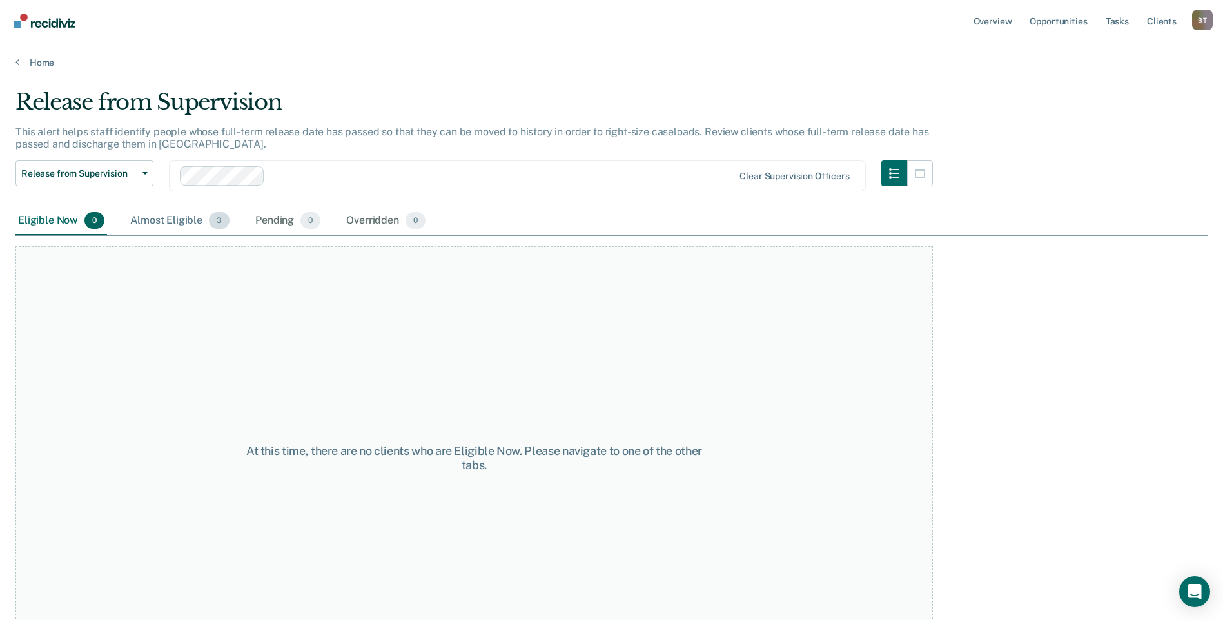
click at [175, 215] on div "Almost Eligible 3" at bounding box center [180, 221] width 104 height 28
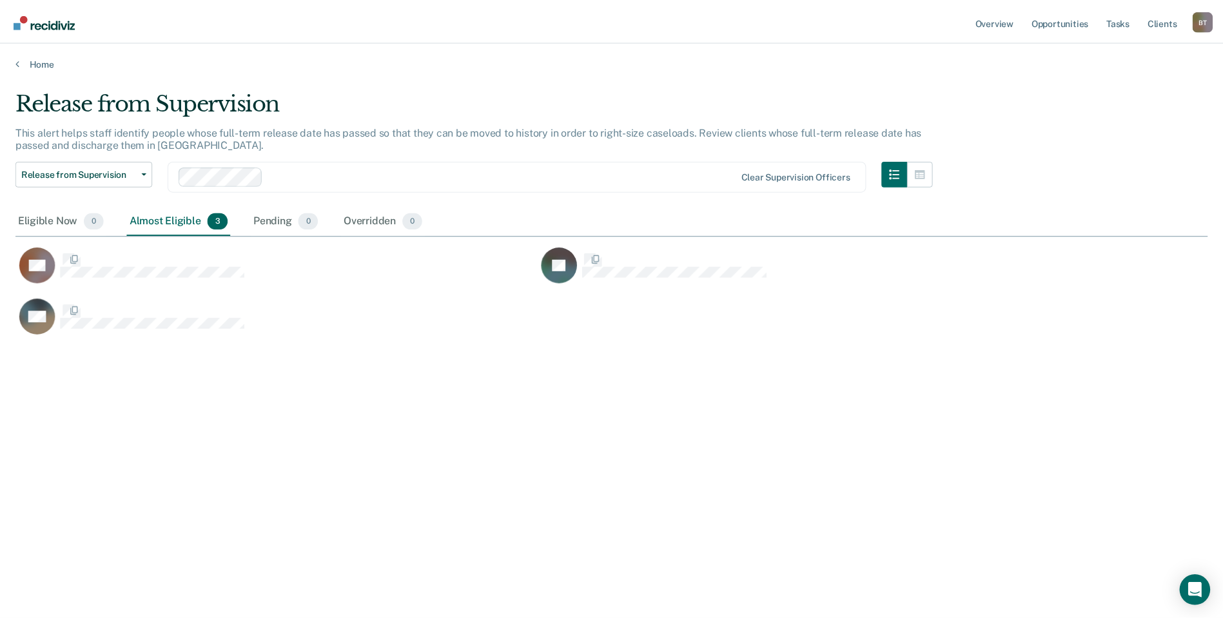
scroll to position [425, 1192]
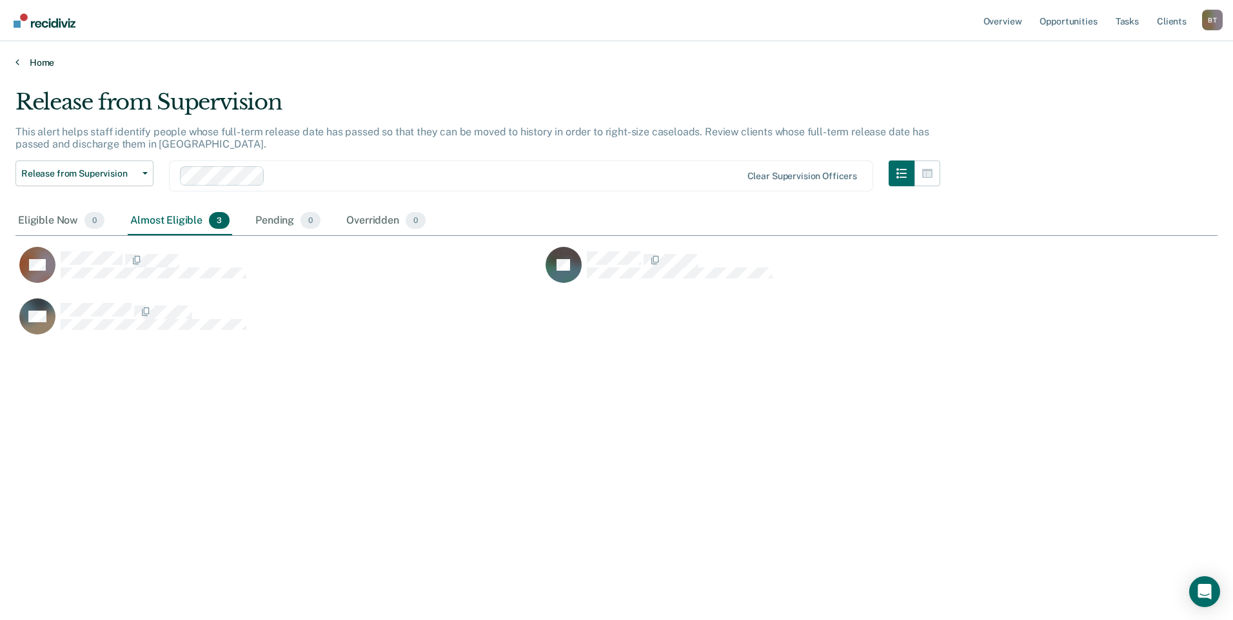
click at [35, 62] on link "Home" at bounding box center [616, 63] width 1202 height 12
